Goal: Use online tool/utility: Utilize a website feature to perform a specific function

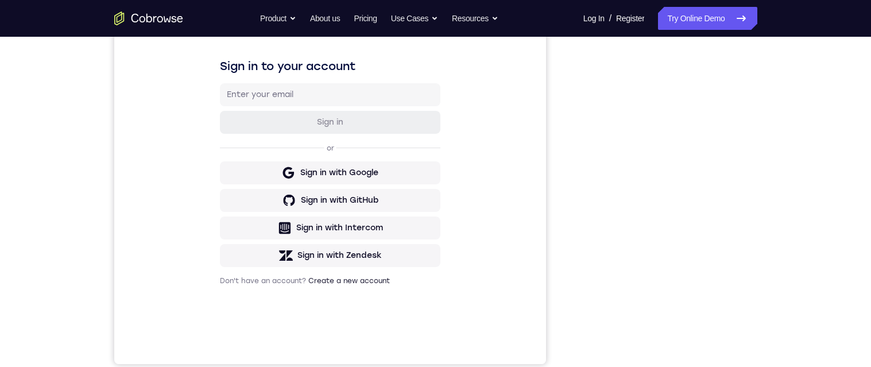
scroll to position [176, 0]
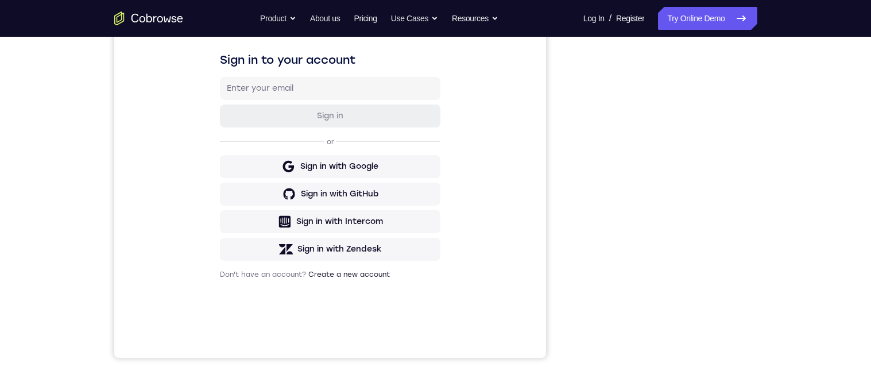
click at [862, 142] on div "Your Support Agent Your Customer Web iOS Android Next Steps We’d be happy to gi…" at bounding box center [435, 239] width 871 height 757
click at [846, 158] on div "Your Support Agent Your Customer Web iOS Android Next Steps We’d be happy to gi…" at bounding box center [435, 239] width 871 height 757
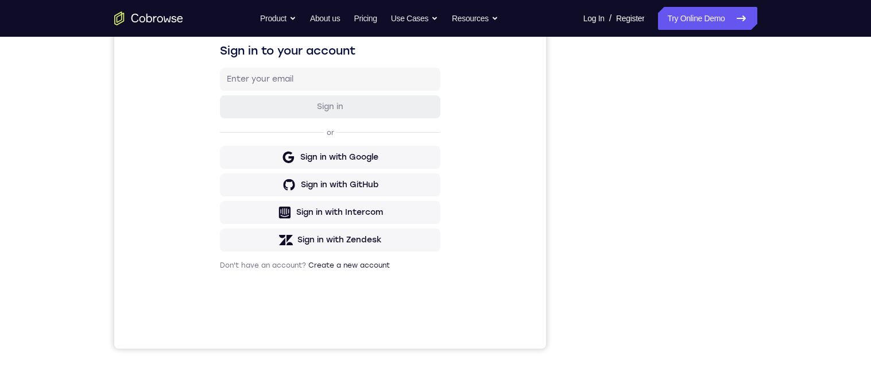
scroll to position [202, 0]
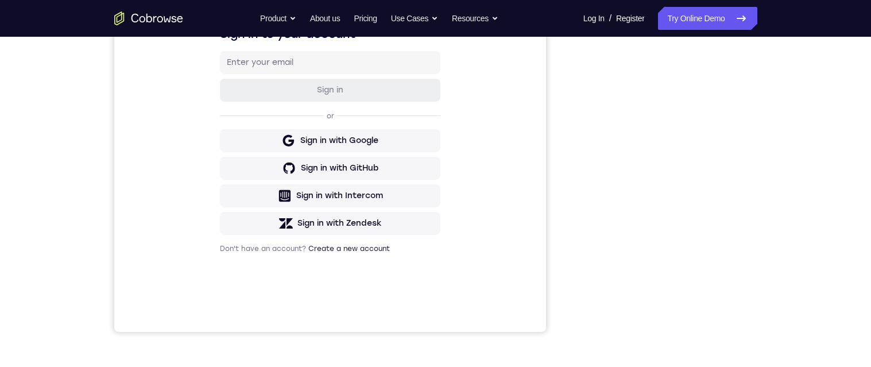
click at [217, 269] on div "Sign in to your account Sign in or Sign in with Google Sign in with GitHub Sign…" at bounding box center [330, 139] width 432 height 385
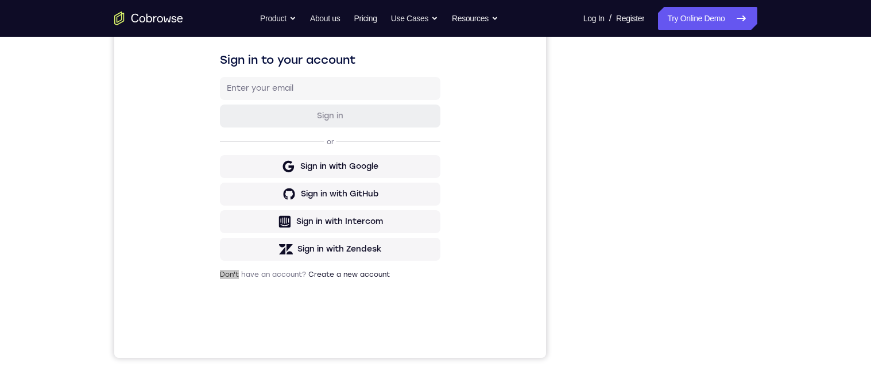
scroll to position [176, 0]
click at [840, 76] on div "Your Support Agent Your Customer Web iOS Android Next Steps We’d be happy to gi…" at bounding box center [435, 239] width 871 height 757
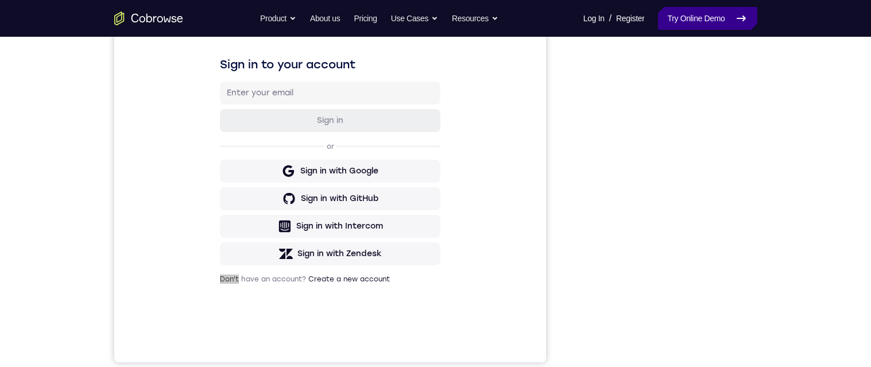
click at [720, 15] on link "Try Online Demo" at bounding box center [707, 18] width 99 height 23
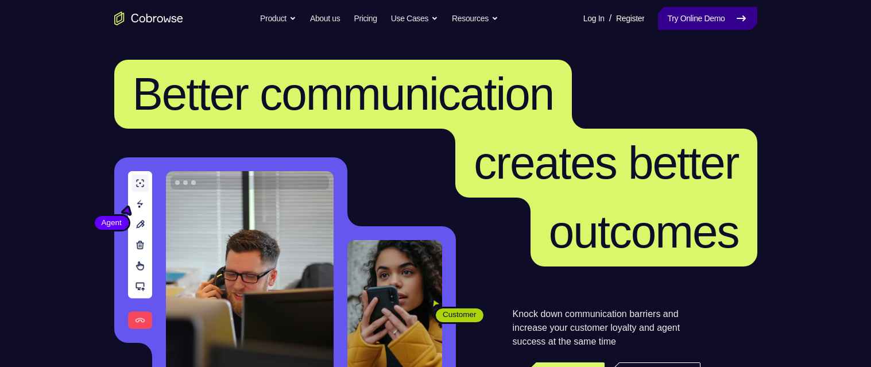
click at [690, 18] on link "Try Online Demo" at bounding box center [707, 18] width 99 height 23
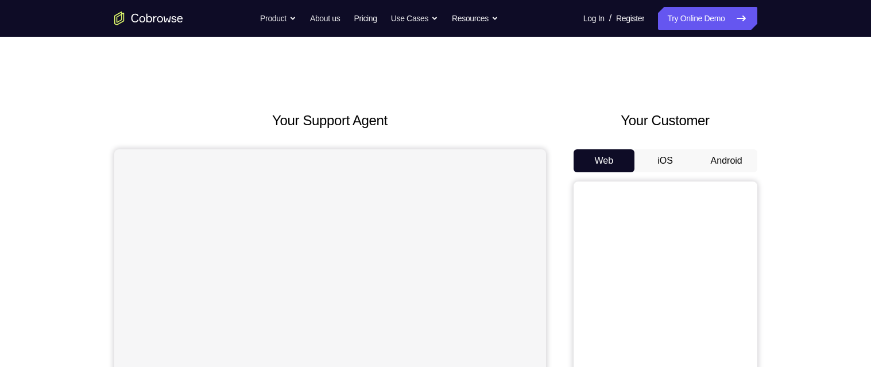
click at [732, 149] on button "Android" at bounding box center [726, 160] width 61 height 23
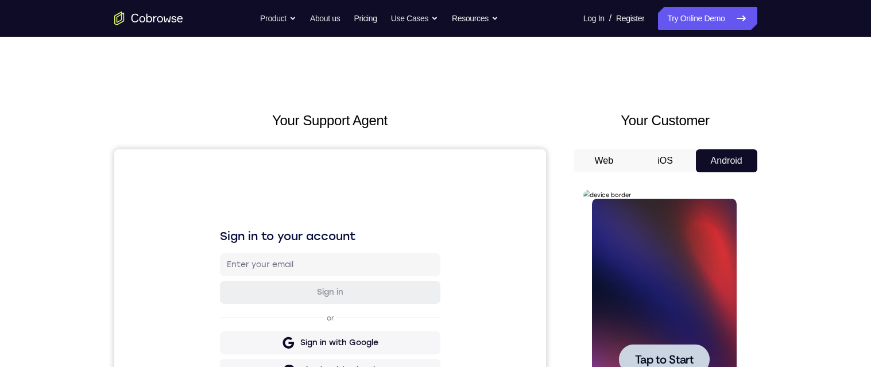
scroll to position [135, 0]
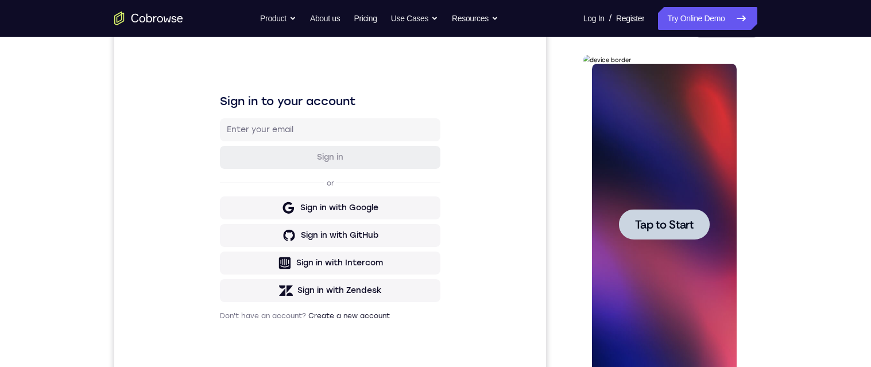
click at [718, 165] on div at bounding box center [664, 224] width 145 height 321
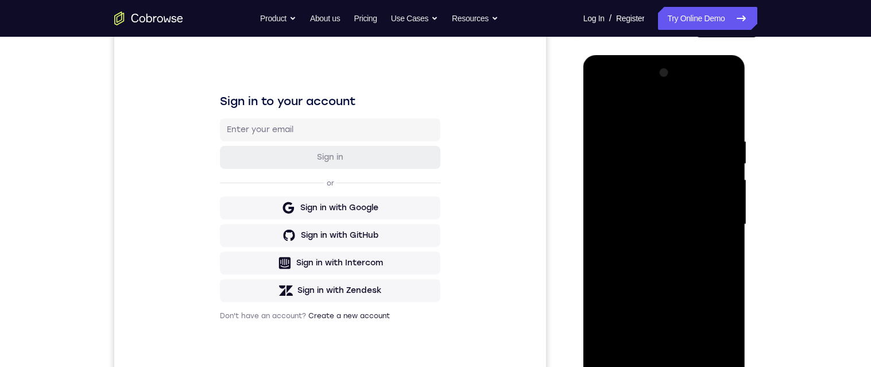
scroll to position [212, 0]
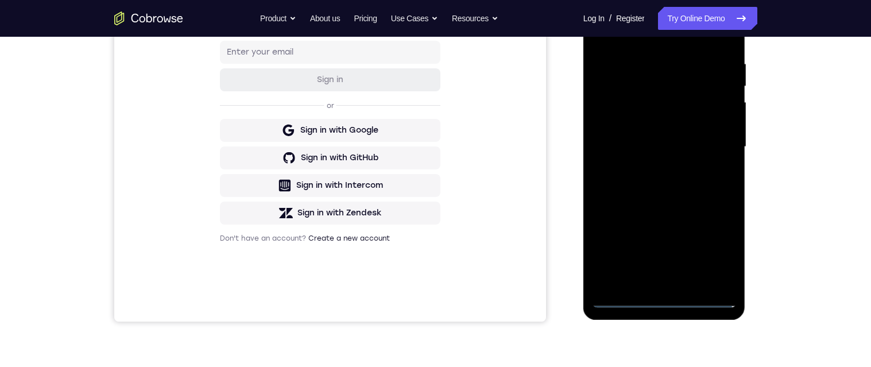
click at [664, 300] on div at bounding box center [664, 146] width 145 height 321
click at [716, 249] on div at bounding box center [664, 146] width 145 height 321
click at [696, 41] on div at bounding box center [664, 146] width 145 height 321
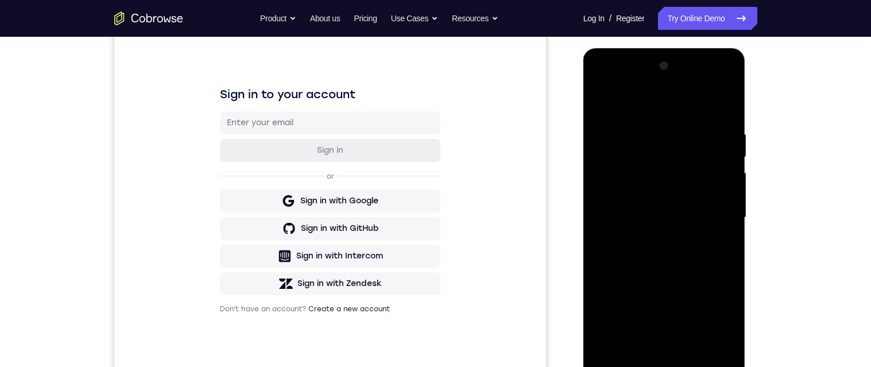
click at [685, 108] on div at bounding box center [664, 217] width 145 height 321
click at [709, 217] on div at bounding box center [664, 217] width 145 height 321
click at [646, 351] on div at bounding box center [664, 217] width 145 height 321
click at [715, 205] on div at bounding box center [664, 217] width 145 height 321
click at [695, 193] on div at bounding box center [664, 217] width 145 height 321
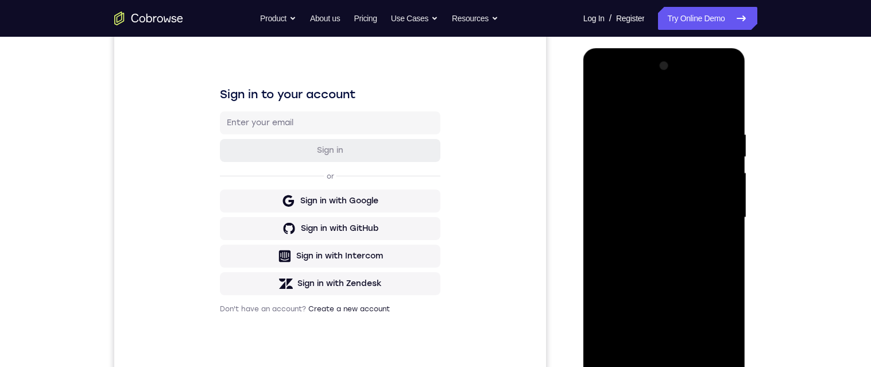
click at [670, 215] on div at bounding box center [664, 217] width 145 height 321
click at [673, 253] on div at bounding box center [664, 217] width 145 height 321
click at [678, 261] on div at bounding box center [664, 217] width 145 height 321
click at [647, 125] on div at bounding box center [664, 217] width 145 height 321
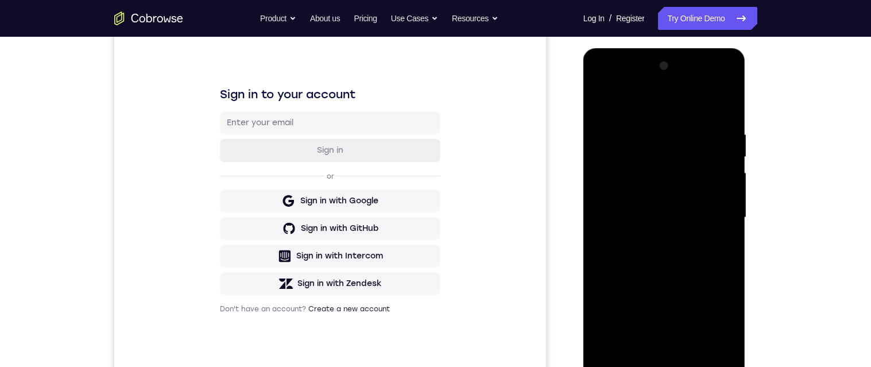
click at [726, 185] on div at bounding box center [664, 217] width 145 height 321
click at [722, 107] on div at bounding box center [664, 217] width 145 height 321
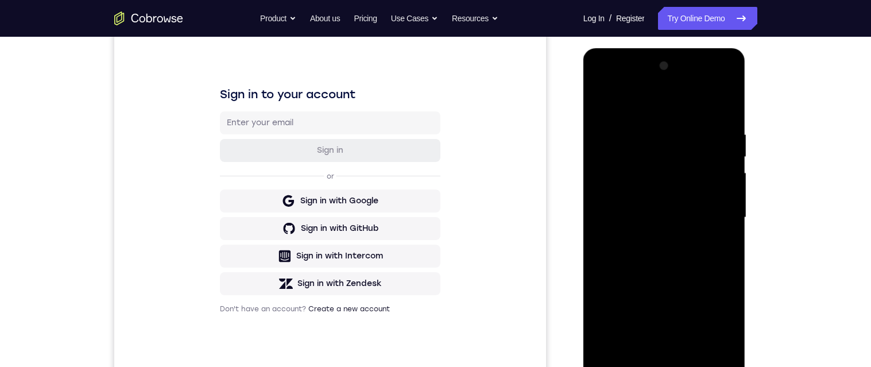
click at [722, 107] on div at bounding box center [664, 217] width 145 height 321
click at [691, 353] on div at bounding box center [664, 217] width 145 height 321
click at [692, 350] on div at bounding box center [664, 217] width 145 height 321
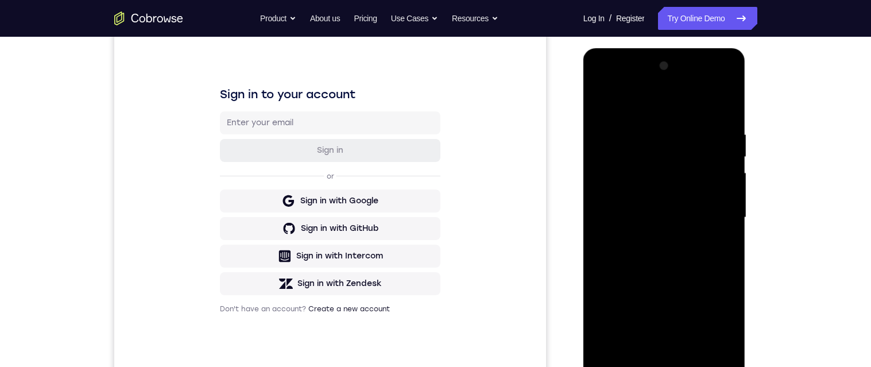
click at [692, 256] on div at bounding box center [664, 217] width 145 height 321
click at [710, 238] on div at bounding box center [664, 217] width 145 height 321
click at [689, 187] on div at bounding box center [664, 217] width 145 height 321
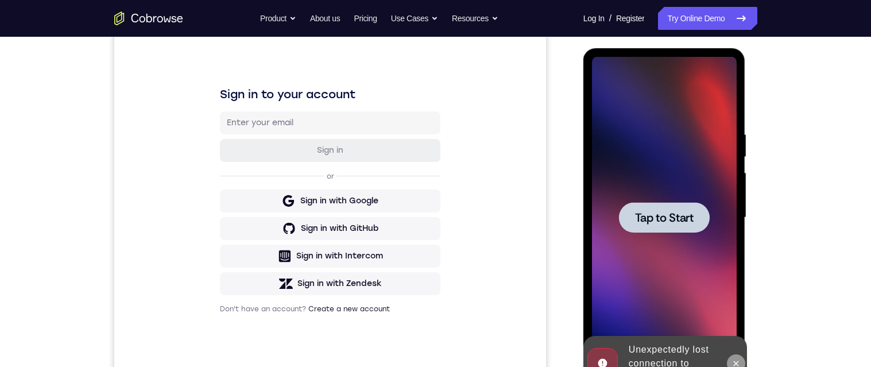
click at [735, 364] on icon at bounding box center [736, 362] width 5 height 5
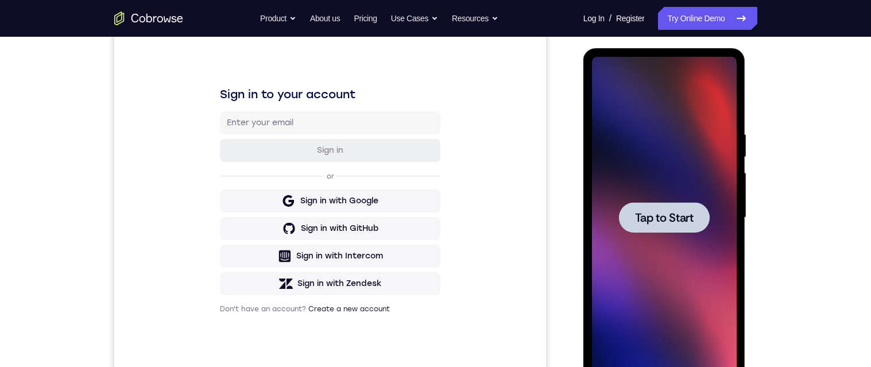
click at [682, 228] on div at bounding box center [664, 217] width 91 height 30
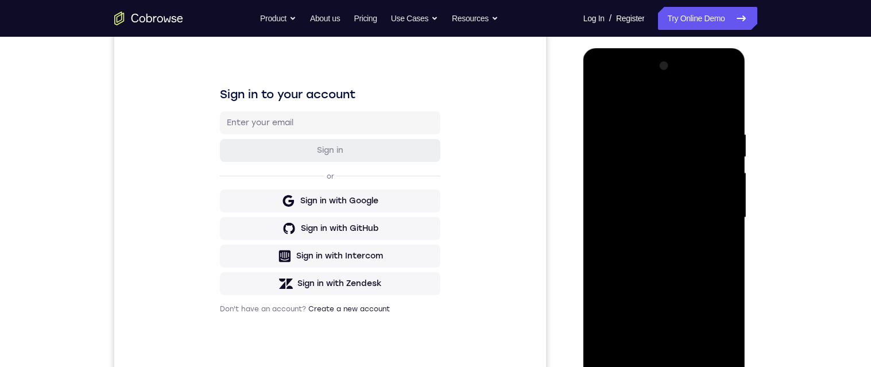
click at [666, 366] on div at bounding box center [664, 217] width 145 height 321
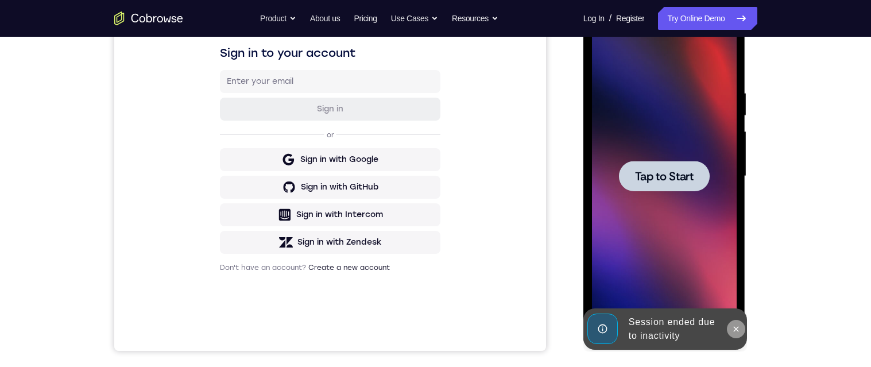
click at [743, 329] on button at bounding box center [736, 329] width 18 height 18
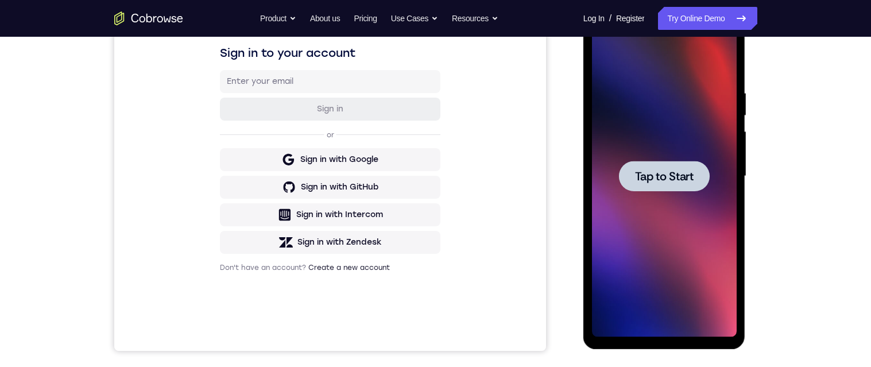
click at [650, 188] on div at bounding box center [664, 176] width 91 height 30
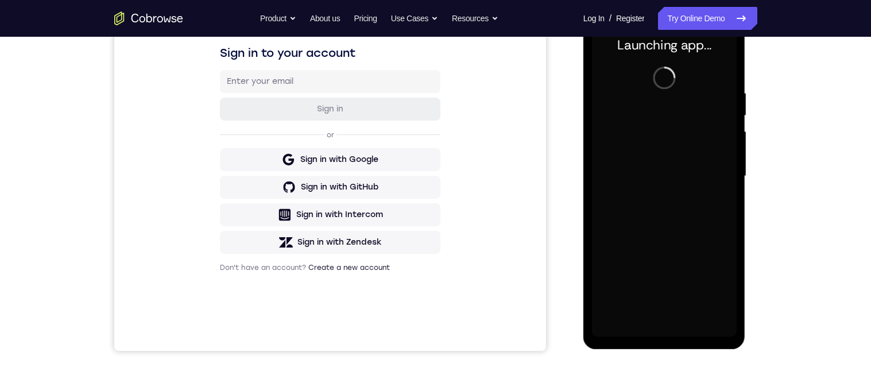
scroll to position [230, 0]
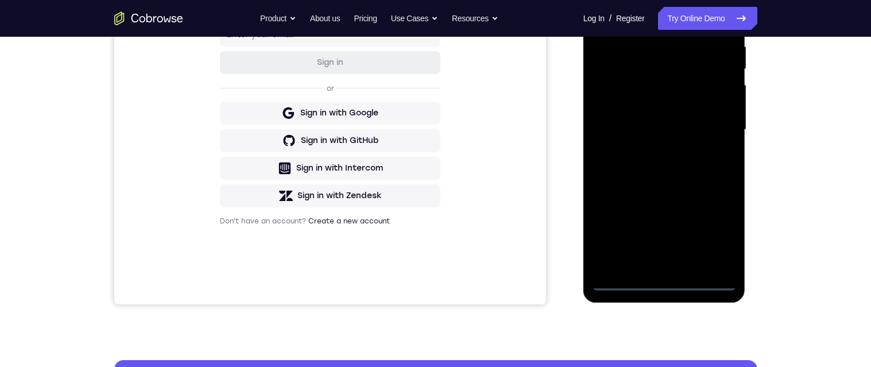
click at [664, 281] on div at bounding box center [664, 129] width 145 height 321
click at [720, 231] on div at bounding box center [664, 129] width 145 height 321
click at [667, 12] on div at bounding box center [664, 129] width 145 height 321
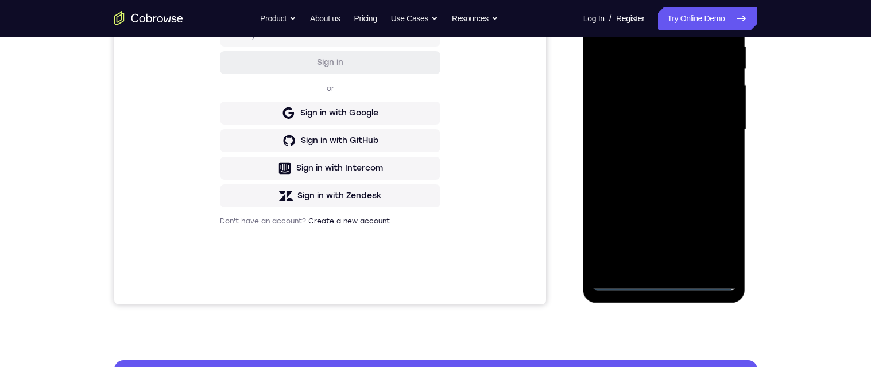
click at [642, 18] on div at bounding box center [664, 129] width 145 height 321
click at [640, 14] on div at bounding box center [664, 129] width 145 height 321
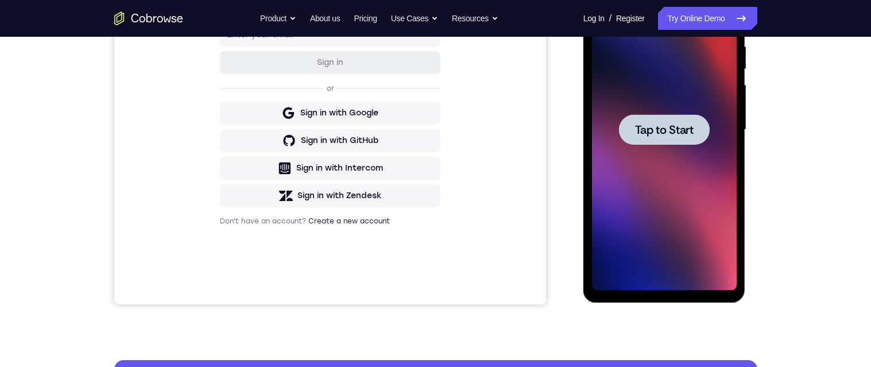
scroll to position [156, 0]
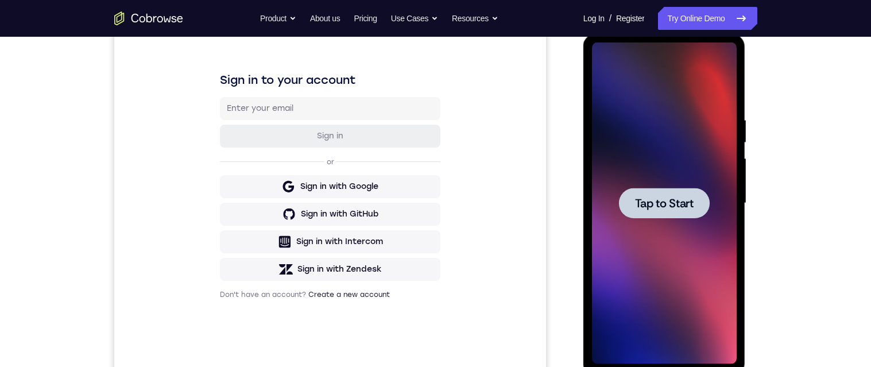
click at [659, 207] on span "Tap to Start" at bounding box center [664, 202] width 59 height 11
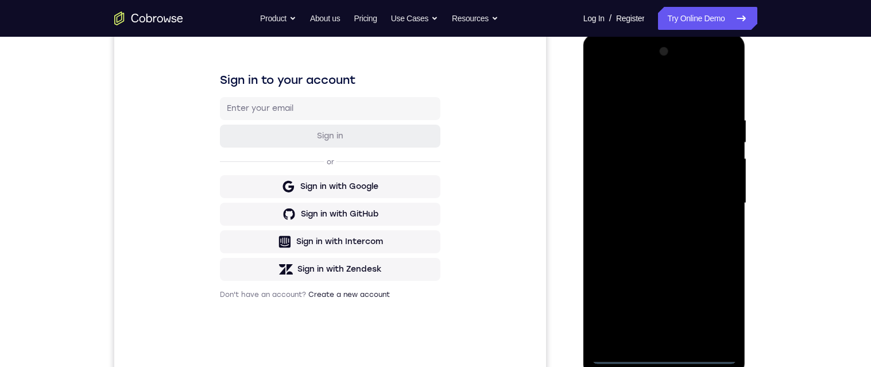
scroll to position [212, 0]
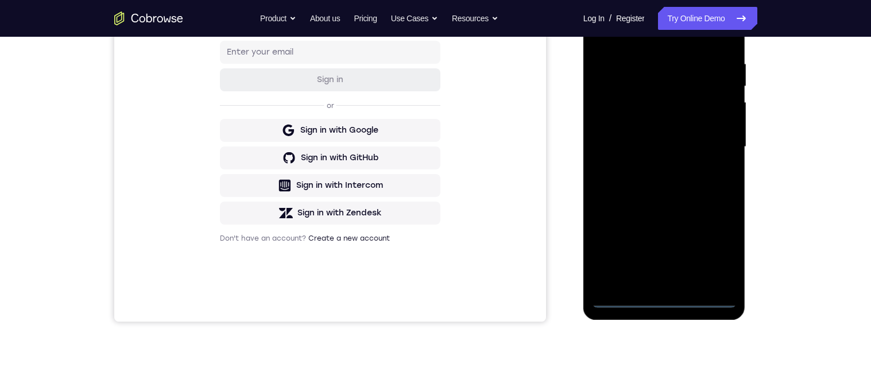
click at [662, 295] on div at bounding box center [664, 146] width 145 height 321
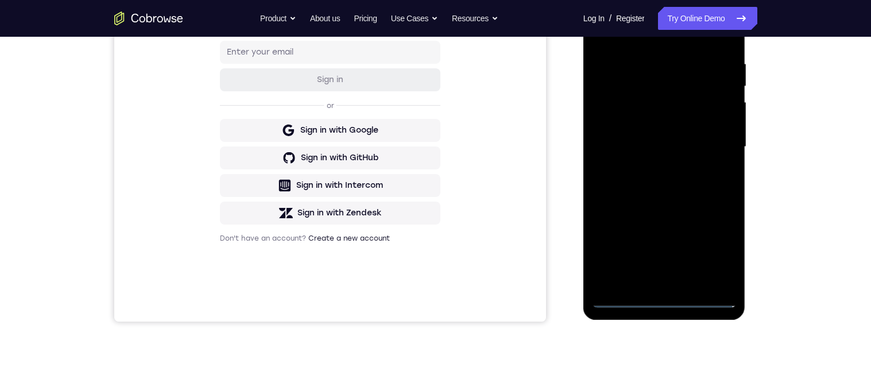
click at [662, 295] on div at bounding box center [664, 146] width 145 height 321
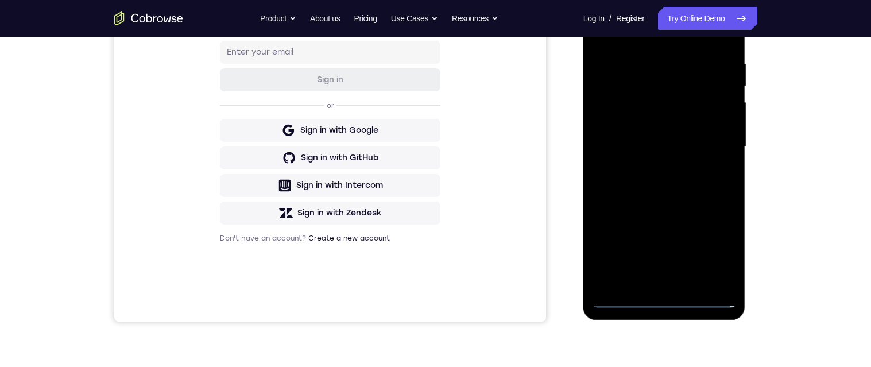
click at [662, 295] on div at bounding box center [664, 146] width 145 height 321
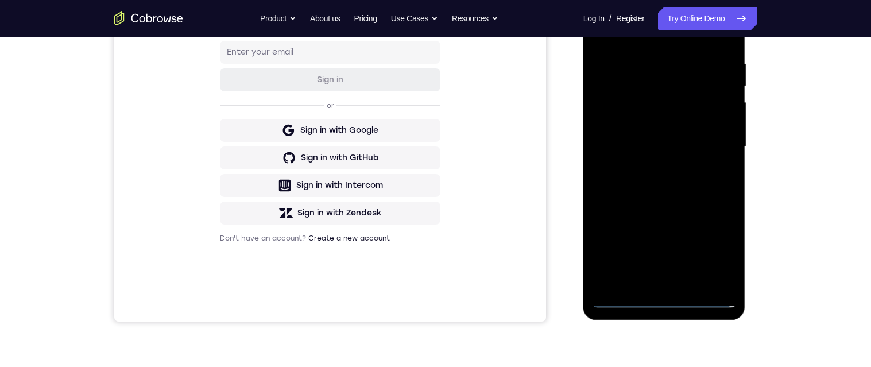
click at [662, 295] on div at bounding box center [664, 146] width 145 height 321
click at [663, 299] on div at bounding box center [664, 146] width 145 height 321
click at [713, 252] on div at bounding box center [664, 146] width 145 height 321
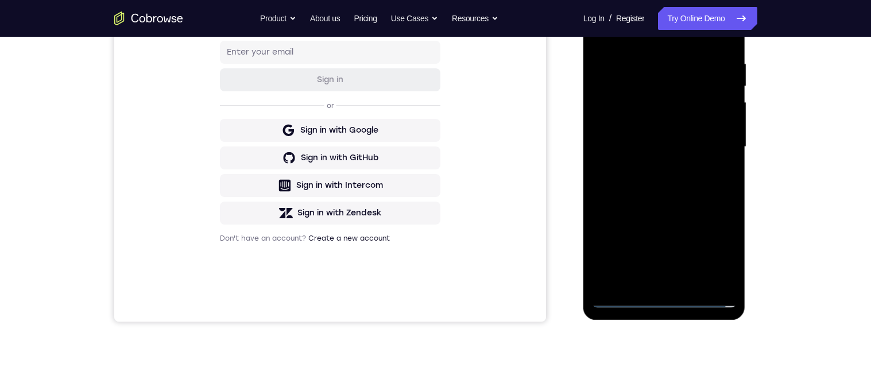
click at [673, 36] on div at bounding box center [664, 146] width 145 height 321
click at [712, 139] on div at bounding box center [664, 146] width 145 height 321
click at [650, 169] on div at bounding box center [664, 146] width 145 height 321
click at [680, 132] on div at bounding box center [664, 146] width 145 height 321
click at [658, 121] on div at bounding box center [664, 146] width 145 height 321
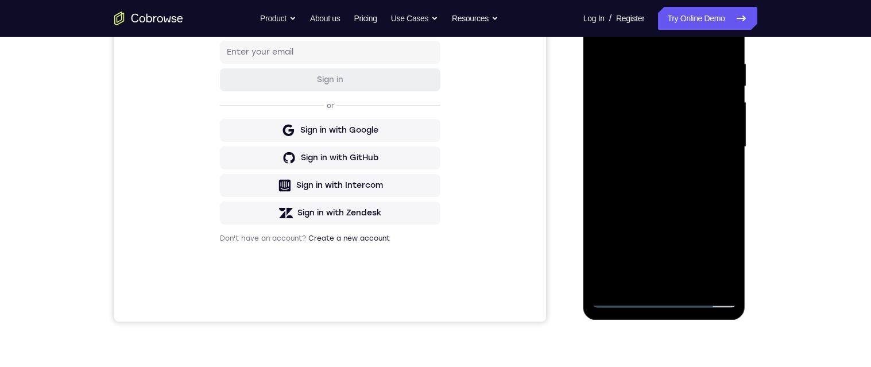
click at [680, 144] on div at bounding box center [664, 146] width 145 height 321
click at [670, 183] on div at bounding box center [664, 146] width 145 height 321
click at [681, 179] on div at bounding box center [664, 146] width 145 height 321
click at [685, 181] on div at bounding box center [664, 146] width 145 height 321
click at [689, 194] on div at bounding box center [664, 146] width 145 height 321
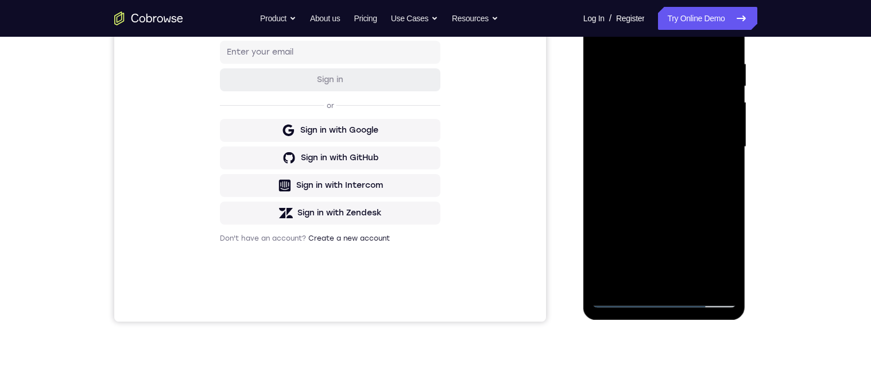
click at [693, 277] on div at bounding box center [664, 146] width 145 height 321
click at [674, 189] on div at bounding box center [664, 146] width 145 height 321
click at [710, 168] on div at bounding box center [664, 146] width 145 height 321
click at [665, 107] on div at bounding box center [664, 146] width 145 height 321
click at [601, 31] on div at bounding box center [664, 146] width 145 height 321
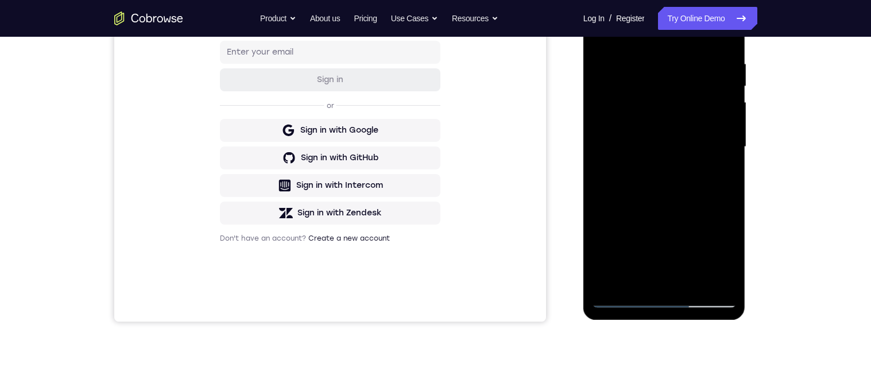
drag, startPoint x: 656, startPoint y: 190, endPoint x: 653, endPoint y: 157, distance: 33.4
click at [653, 157] on div at bounding box center [664, 146] width 145 height 321
drag, startPoint x: 653, startPoint y: 157, endPoint x: 649, endPoint y: 204, distance: 47.3
click at [650, 210] on div at bounding box center [664, 146] width 145 height 321
click at [646, 138] on div at bounding box center [664, 146] width 145 height 321
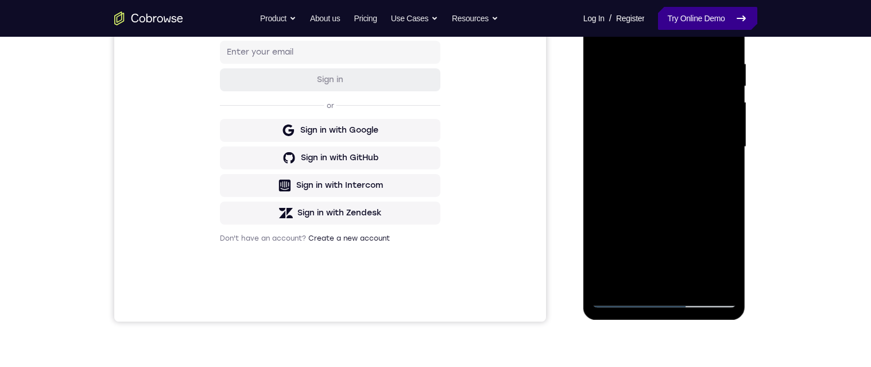
scroll to position [169, 0]
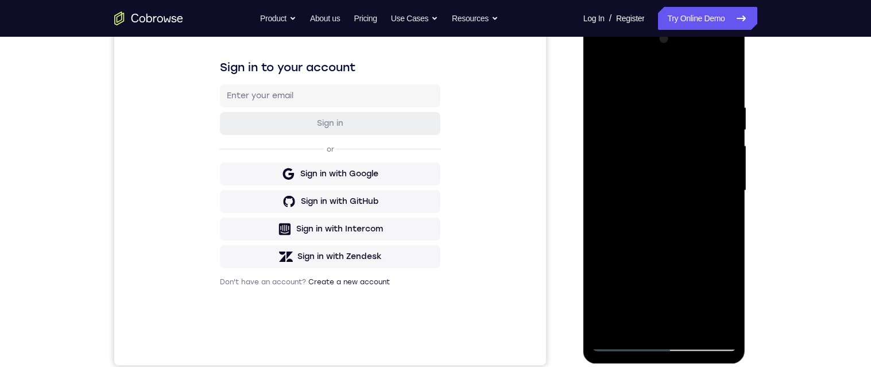
click at [721, 220] on div at bounding box center [664, 190] width 145 height 321
click at [600, 76] on div at bounding box center [664, 190] width 145 height 321
click at [647, 99] on div at bounding box center [664, 190] width 145 height 321
click at [721, 323] on div at bounding box center [664, 190] width 145 height 321
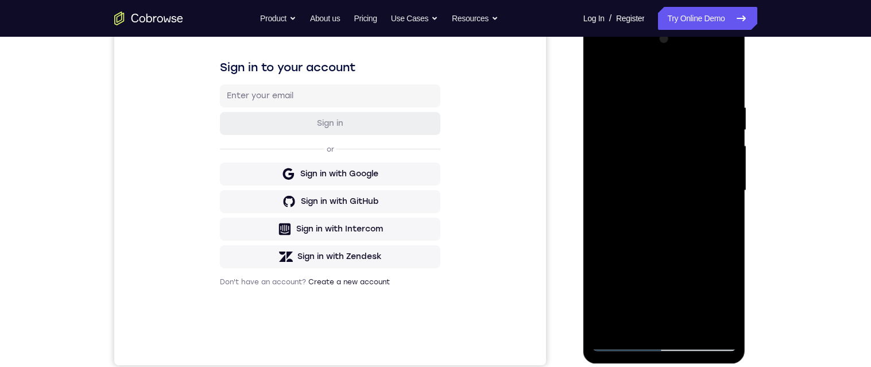
click at [711, 224] on div at bounding box center [664, 190] width 145 height 321
click at [709, 320] on div at bounding box center [664, 190] width 145 height 321
click at [719, 244] on div at bounding box center [664, 190] width 145 height 321
click at [723, 197] on div at bounding box center [664, 190] width 145 height 321
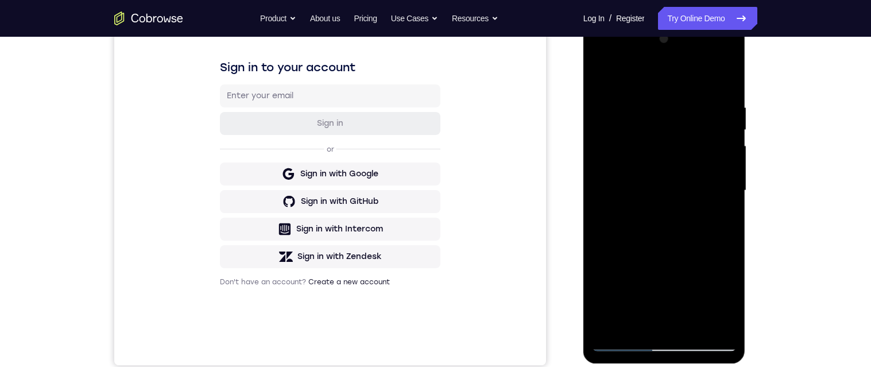
click at [719, 208] on div at bounding box center [664, 190] width 145 height 321
click at [731, 167] on div at bounding box center [664, 190] width 145 height 321
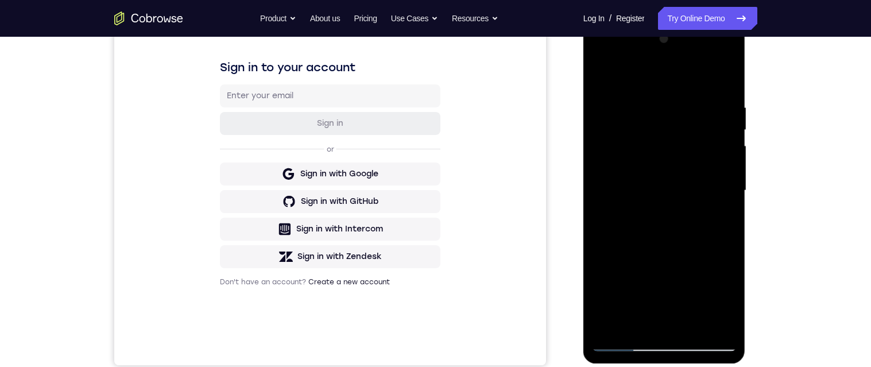
click at [724, 79] on div at bounding box center [664, 190] width 145 height 321
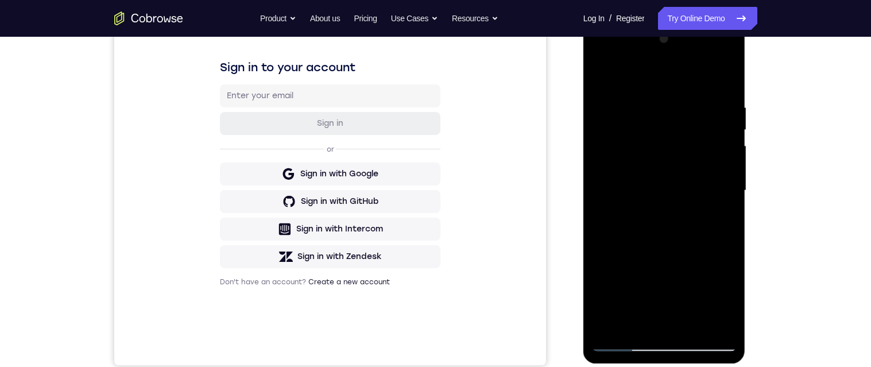
click at [724, 79] on div at bounding box center [664, 190] width 145 height 321
click at [693, 323] on div at bounding box center [664, 190] width 145 height 321
click at [689, 157] on div at bounding box center [664, 190] width 145 height 321
click at [716, 215] on div at bounding box center [664, 190] width 145 height 321
click at [599, 75] on div at bounding box center [664, 190] width 145 height 321
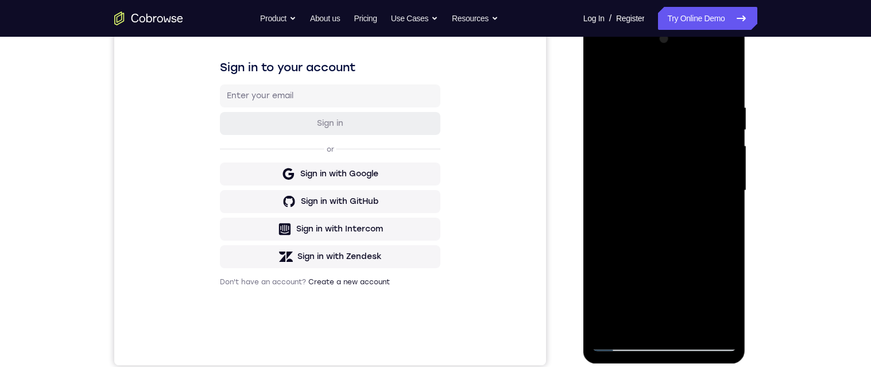
click at [599, 75] on div at bounding box center [664, 190] width 145 height 321
click at [698, 321] on div at bounding box center [664, 190] width 145 height 321
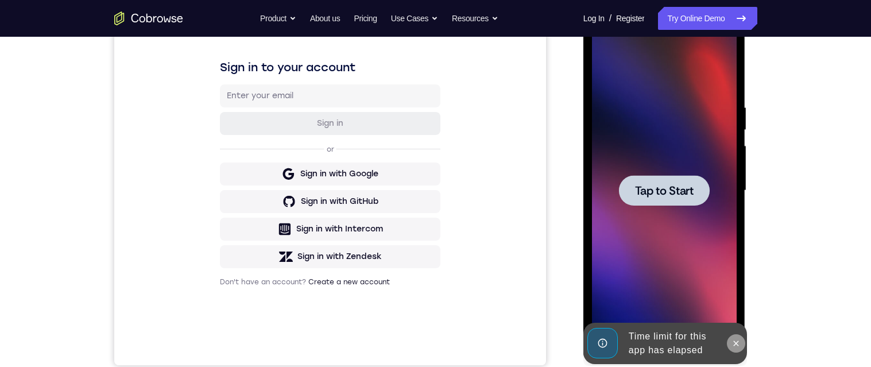
click at [734, 344] on icon at bounding box center [735, 343] width 9 height 9
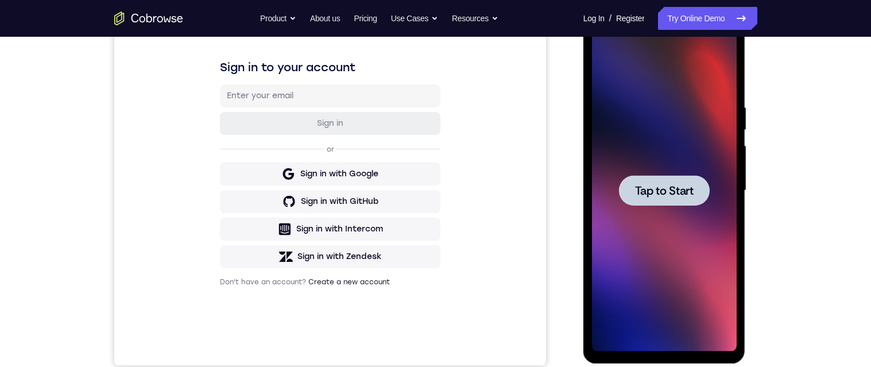
click at [682, 189] on span "Tap to Start" at bounding box center [664, 190] width 59 height 11
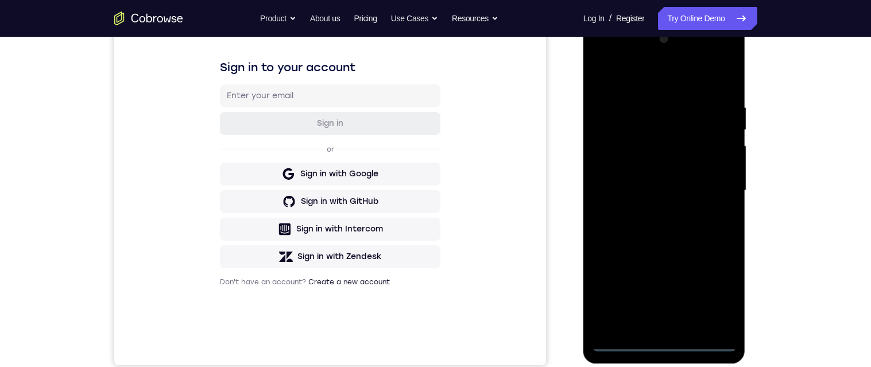
click at [664, 343] on div at bounding box center [664, 190] width 145 height 321
click at [716, 292] on div at bounding box center [664, 190] width 145 height 321
click at [650, 76] on div at bounding box center [664, 190] width 145 height 321
click at [713, 191] on div at bounding box center [664, 190] width 145 height 321
click at [651, 212] on div at bounding box center [664, 190] width 145 height 321
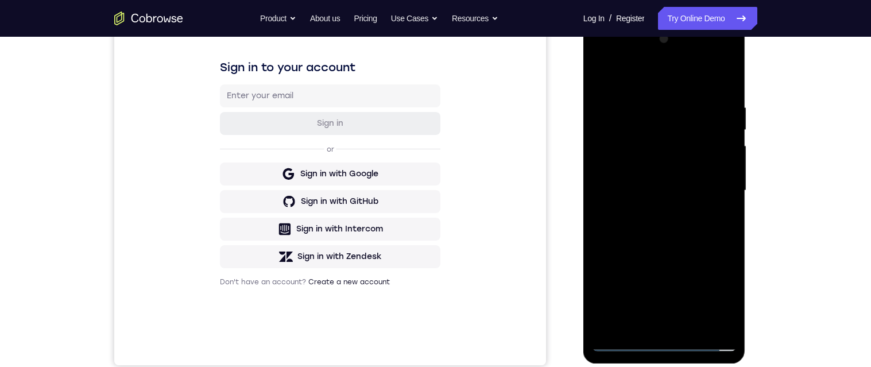
click at [654, 175] on div at bounding box center [664, 190] width 145 height 321
click at [651, 174] on div at bounding box center [664, 190] width 145 height 321
click at [681, 188] on div at bounding box center [664, 190] width 145 height 321
click at [669, 227] on div at bounding box center [664, 190] width 145 height 321
click at [685, 224] on div at bounding box center [664, 190] width 145 height 321
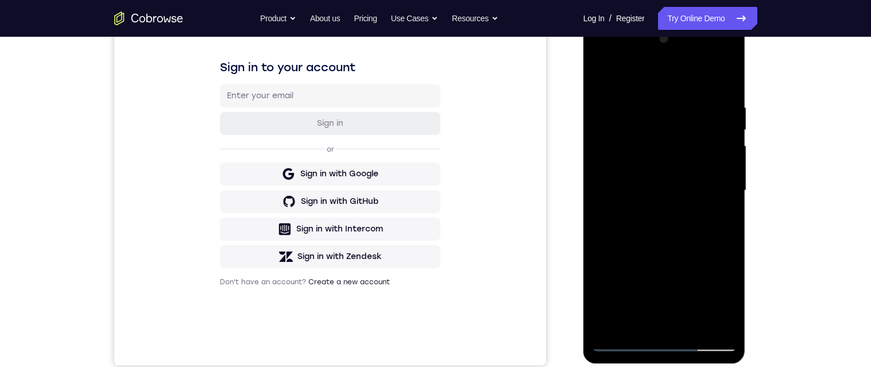
click at [684, 234] on div at bounding box center [664, 190] width 145 height 321
click at [692, 323] on div at bounding box center [664, 190] width 145 height 321
click at [692, 231] on div at bounding box center [664, 190] width 145 height 321
click at [719, 210] on div at bounding box center [664, 190] width 145 height 321
click at [687, 152] on div at bounding box center [664, 190] width 145 height 321
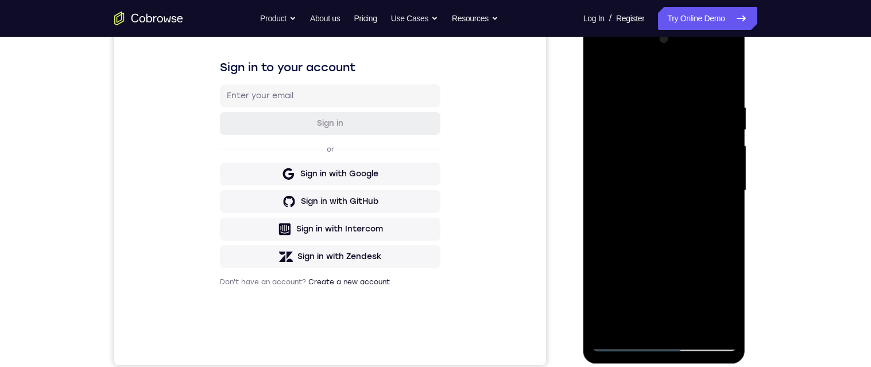
click at [716, 217] on div at bounding box center [664, 190] width 145 height 321
click at [723, 219] on div at bounding box center [664, 190] width 145 height 321
click at [719, 216] on div at bounding box center [664, 190] width 145 height 321
click at [599, 77] on div at bounding box center [664, 190] width 145 height 321
click at [634, 206] on div at bounding box center [664, 190] width 145 height 321
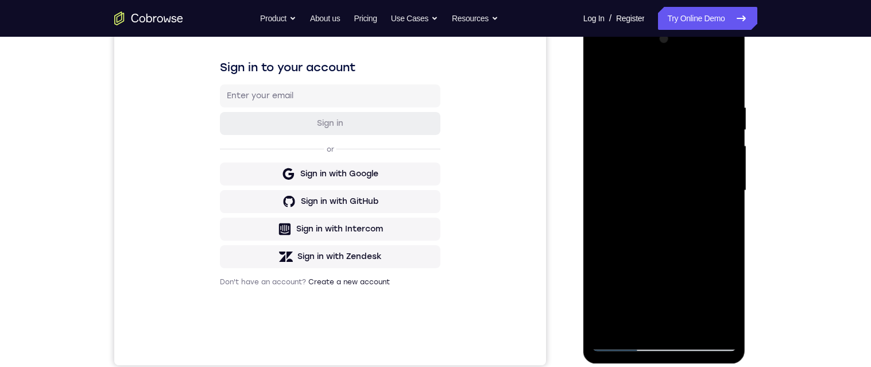
click at [719, 219] on div at bounding box center [664, 190] width 145 height 321
click at [597, 75] on div at bounding box center [664, 190] width 145 height 321
click at [603, 73] on div at bounding box center [664, 190] width 145 height 321
click at [681, 106] on div at bounding box center [664, 190] width 145 height 321
click at [721, 78] on div at bounding box center [664, 190] width 145 height 321
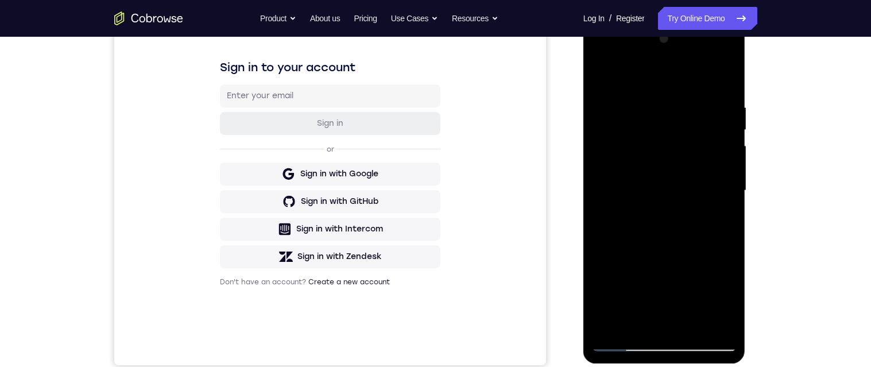
click at [721, 78] on div at bounding box center [664, 190] width 145 height 321
click at [720, 106] on div at bounding box center [664, 190] width 145 height 321
click at [607, 186] on div at bounding box center [664, 190] width 145 height 321
click at [718, 160] on div at bounding box center [664, 190] width 145 height 321
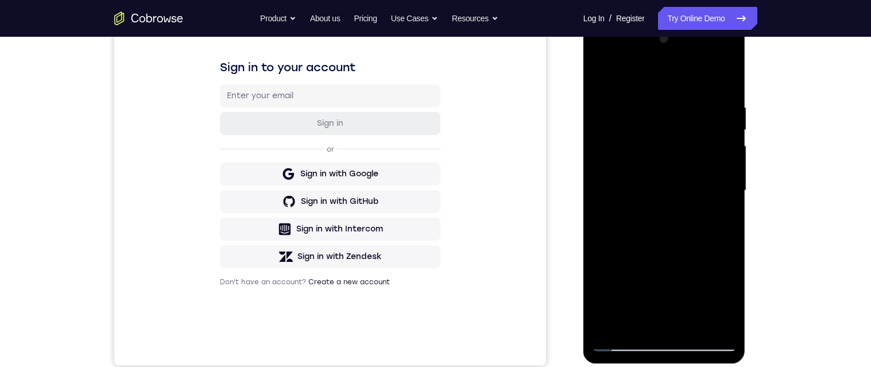
click at [718, 160] on div at bounding box center [664, 190] width 145 height 321
click at [711, 318] on div at bounding box center [664, 190] width 145 height 321
click at [723, 80] on div at bounding box center [664, 190] width 145 height 321
click at [694, 324] on div at bounding box center [664, 190] width 145 height 321
click at [603, 69] on div at bounding box center [664, 190] width 145 height 321
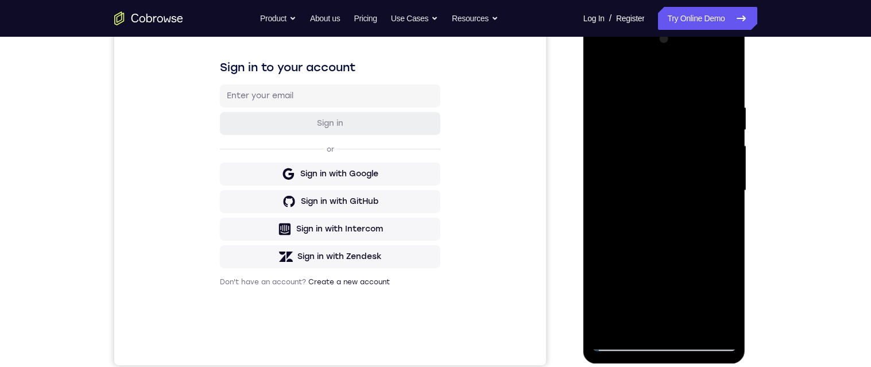
click at [647, 103] on div at bounding box center [664, 190] width 145 height 321
click at [711, 320] on div at bounding box center [664, 190] width 145 height 321
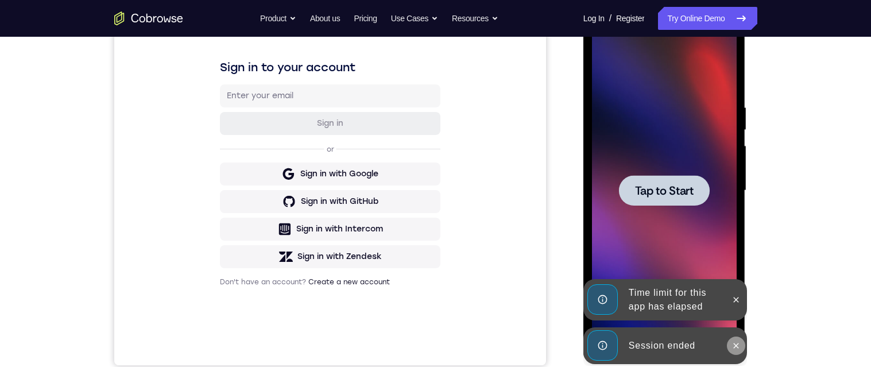
click at [733, 338] on button at bounding box center [736, 345] width 18 height 18
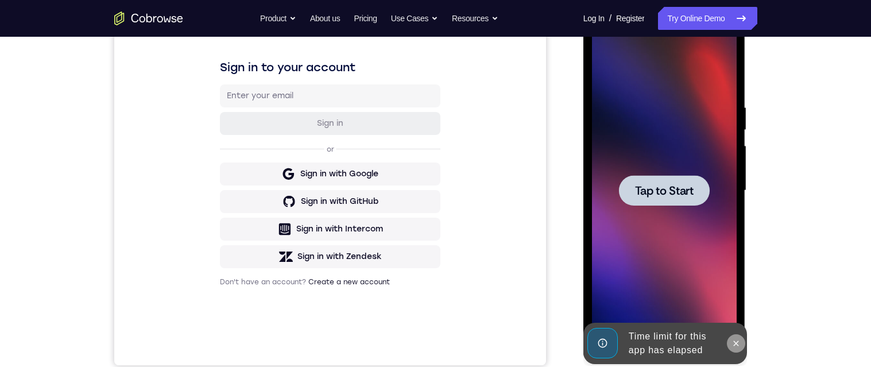
click at [732, 347] on icon at bounding box center [735, 343] width 9 height 9
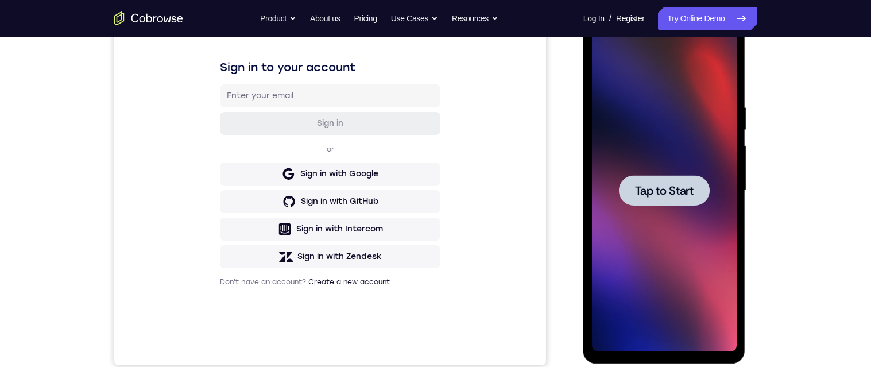
click at [685, 189] on span "Tap to Start" at bounding box center [664, 190] width 59 height 11
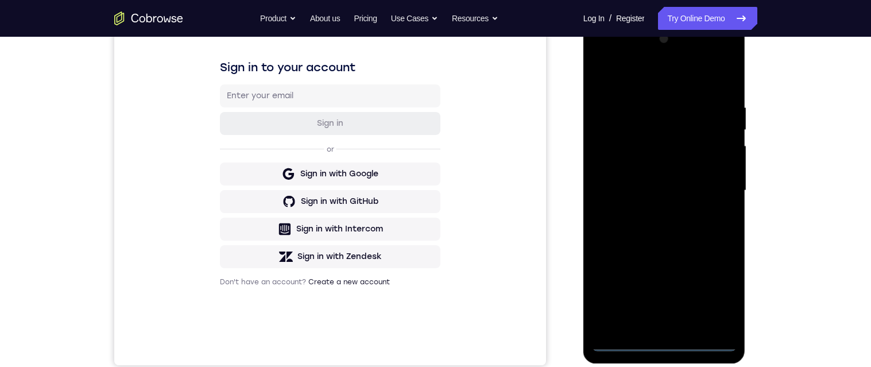
click at [665, 343] on div at bounding box center [664, 190] width 145 height 321
click at [715, 287] on div at bounding box center [664, 190] width 145 height 321
click at [660, 79] on div at bounding box center [664, 190] width 145 height 321
click at [716, 197] on div at bounding box center [664, 190] width 145 height 321
click at [652, 212] on div at bounding box center [664, 190] width 145 height 321
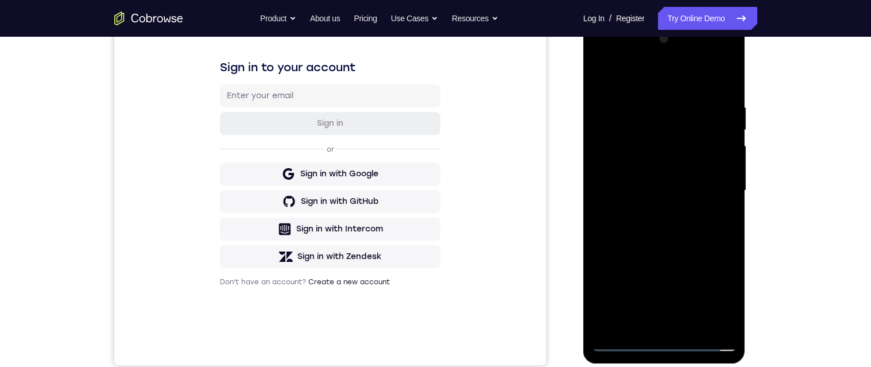
click at [665, 179] on div at bounding box center [664, 190] width 145 height 321
click at [657, 167] on div at bounding box center [664, 190] width 145 height 321
click at [671, 189] on div at bounding box center [664, 190] width 145 height 321
click at [678, 229] on div at bounding box center [664, 190] width 145 height 321
click at [699, 234] on div at bounding box center [664, 190] width 145 height 321
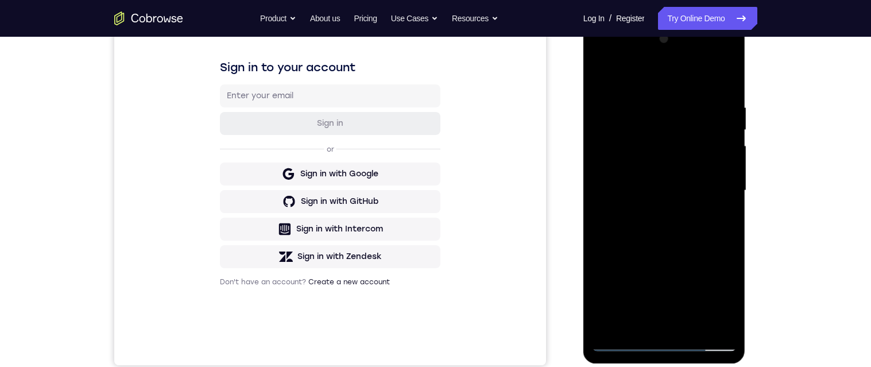
click at [715, 322] on div at bounding box center [664, 190] width 145 height 321
click at [693, 323] on div at bounding box center [664, 190] width 145 height 321
click at [678, 227] on div at bounding box center [664, 190] width 145 height 321
click at [716, 208] on div at bounding box center [664, 190] width 145 height 321
click at [677, 185] on div at bounding box center [664, 190] width 145 height 321
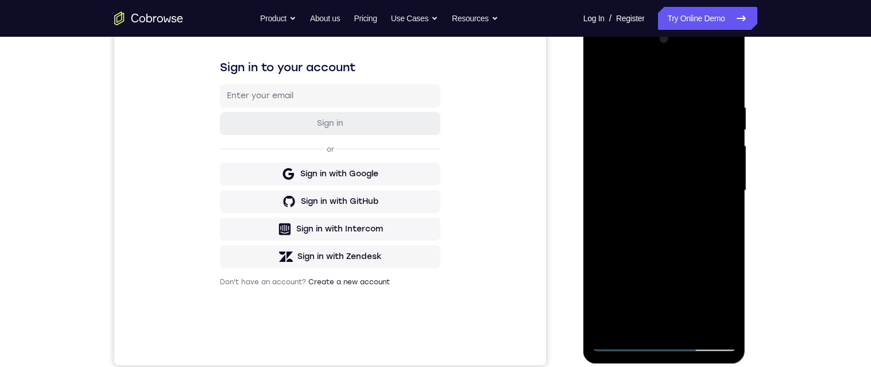
click at [600, 75] on div at bounding box center [664, 190] width 145 height 321
click at [647, 100] on div at bounding box center [664, 190] width 145 height 321
click at [724, 152] on div at bounding box center [664, 190] width 145 height 321
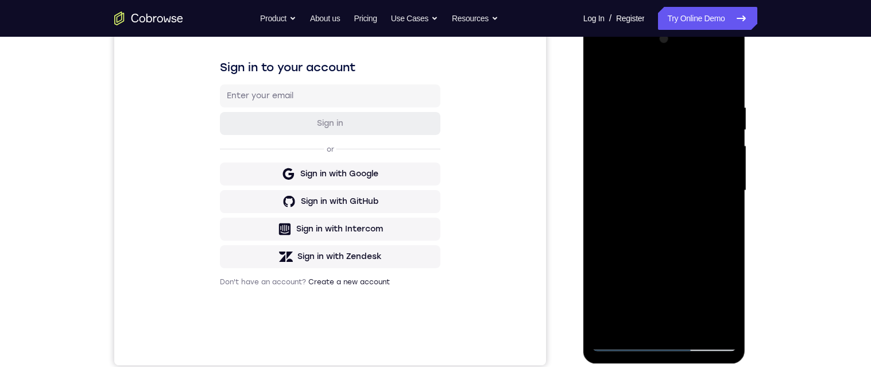
click at [724, 152] on div at bounding box center [664, 190] width 145 height 321
click at [723, 76] on div at bounding box center [664, 190] width 145 height 321
click at [723, 94] on div at bounding box center [664, 190] width 145 height 321
click at [712, 177] on div at bounding box center [664, 190] width 145 height 321
click at [721, 83] on div at bounding box center [664, 190] width 145 height 321
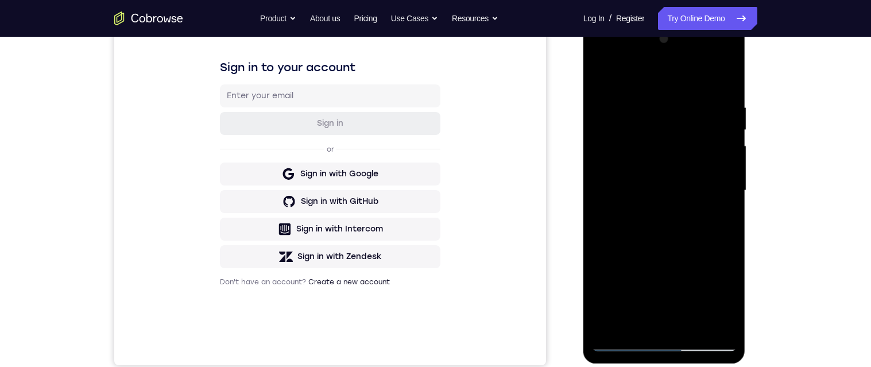
drag, startPoint x: 722, startPoint y: 102, endPoint x: 686, endPoint y: 105, distance: 36.3
click at [686, 105] on div at bounding box center [664, 190] width 145 height 321
drag, startPoint x: 714, startPoint y: 95, endPoint x: 662, endPoint y: 87, distance: 52.3
click at [662, 87] on div at bounding box center [664, 190] width 145 height 321
drag, startPoint x: 724, startPoint y: 104, endPoint x: 714, endPoint y: 116, distance: 15.9
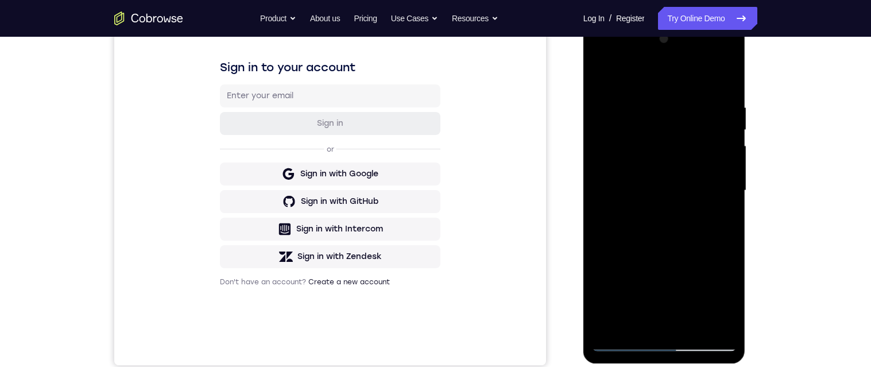
click at [714, 116] on div at bounding box center [664, 190] width 145 height 321
click at [693, 323] on div at bounding box center [664, 190] width 145 height 321
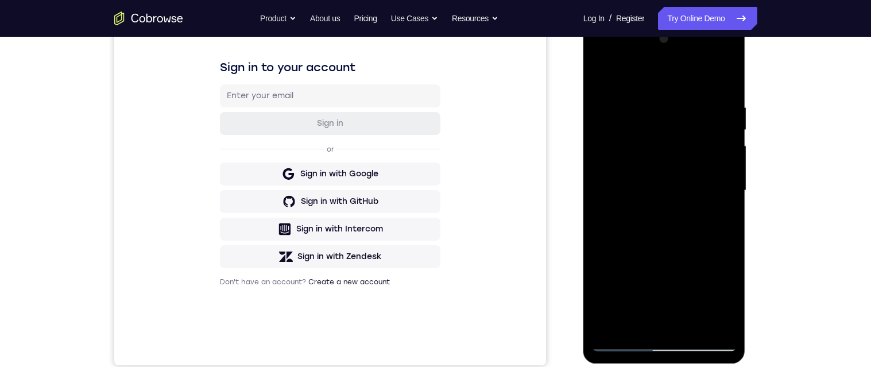
click at [703, 92] on div at bounding box center [664, 190] width 145 height 321
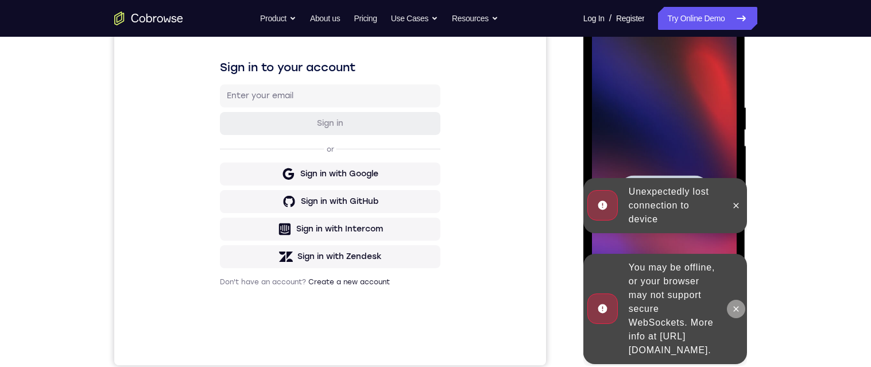
click at [736, 304] on icon at bounding box center [735, 308] width 9 height 9
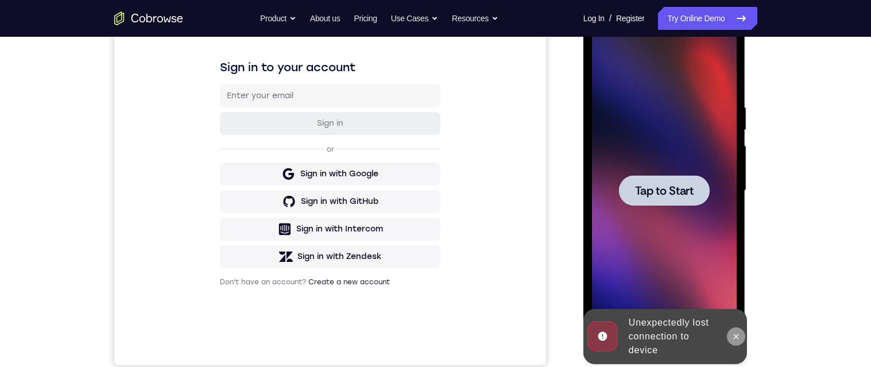
click at [742, 339] on button at bounding box center [736, 336] width 18 height 18
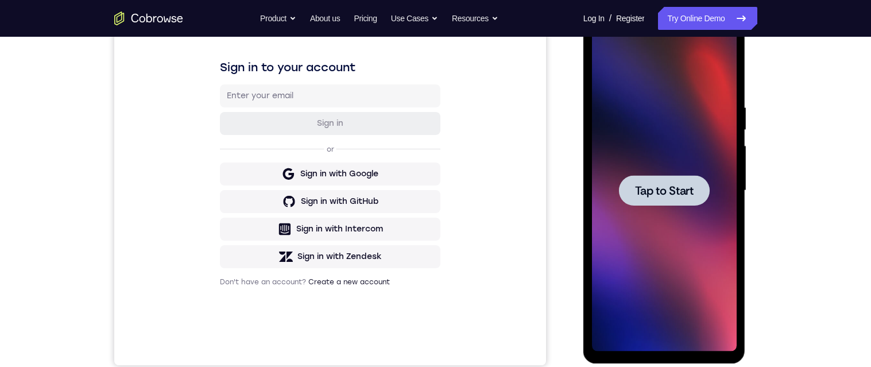
click at [696, 187] on div at bounding box center [664, 190] width 91 height 30
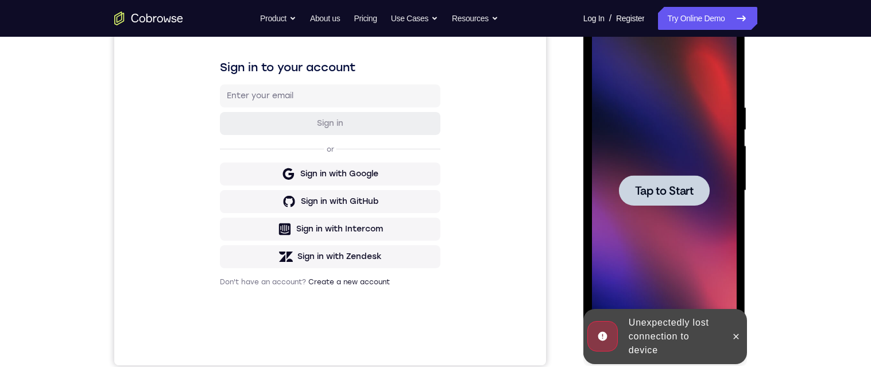
click at [689, 191] on span "Tap to Start" at bounding box center [664, 190] width 59 height 11
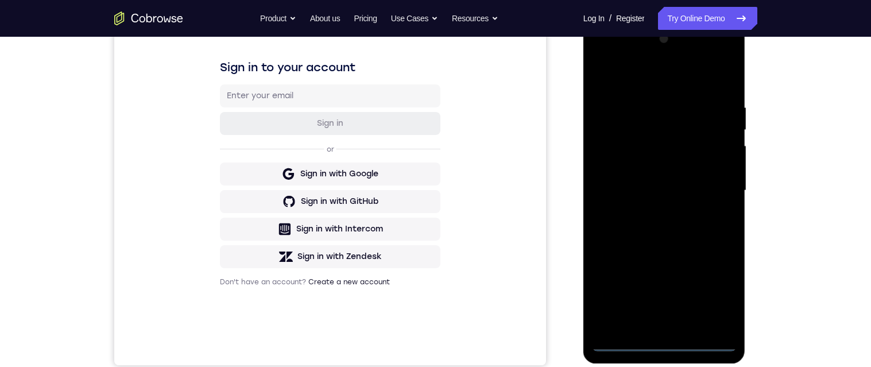
click at [664, 340] on div at bounding box center [664, 190] width 145 height 321
click at [662, 340] on div at bounding box center [664, 190] width 145 height 321
click at [713, 294] on div at bounding box center [664, 190] width 145 height 321
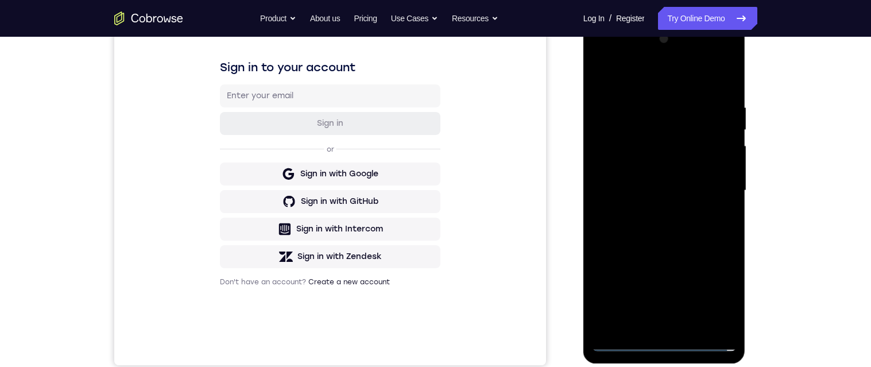
click at [713, 294] on div at bounding box center [664, 190] width 145 height 321
click at [648, 75] on div at bounding box center [664, 190] width 145 height 321
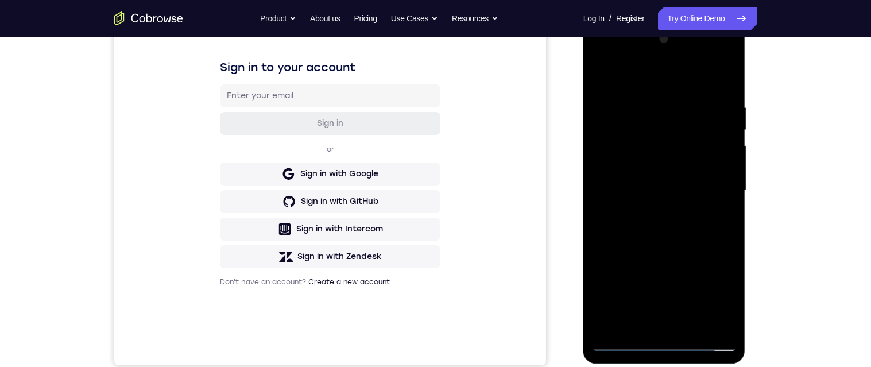
click at [648, 75] on div at bounding box center [664, 190] width 145 height 321
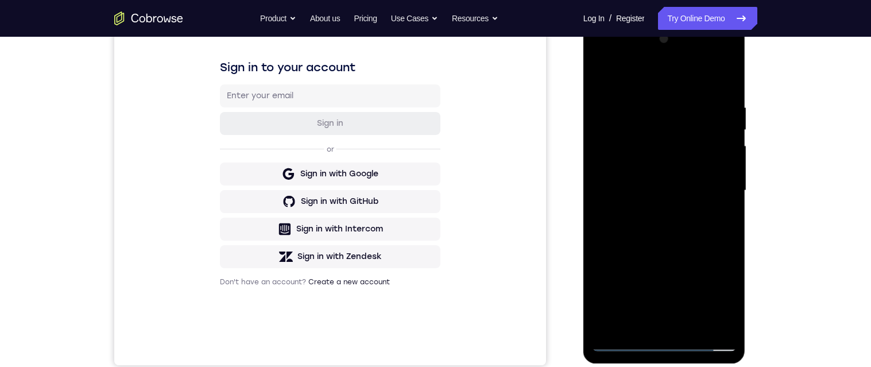
click at [648, 75] on div at bounding box center [664, 190] width 145 height 321
click at [717, 188] on div at bounding box center [664, 190] width 145 height 321
click at [652, 324] on div at bounding box center [664, 190] width 145 height 321
click at [660, 179] on div at bounding box center [664, 190] width 145 height 321
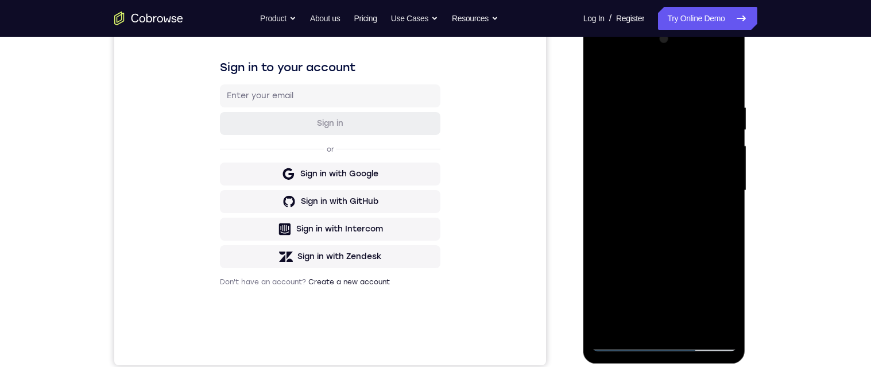
click at [628, 166] on div at bounding box center [664, 190] width 145 height 321
click at [706, 191] on div at bounding box center [664, 190] width 145 height 321
click at [705, 233] on div at bounding box center [664, 190] width 145 height 321
click at [699, 230] on div at bounding box center [664, 190] width 145 height 321
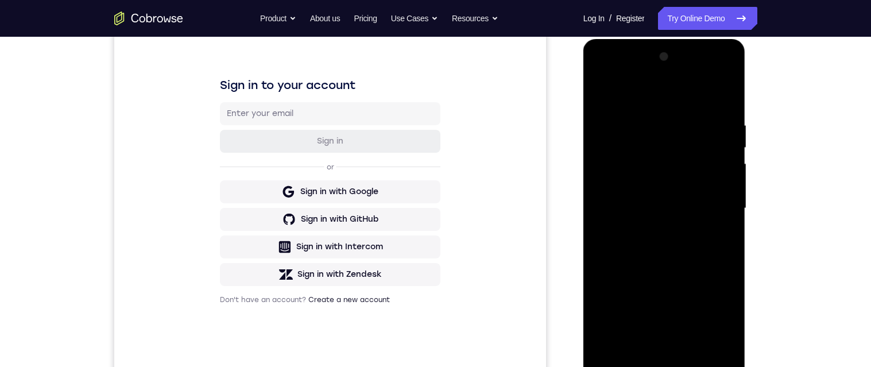
scroll to position [187, 0]
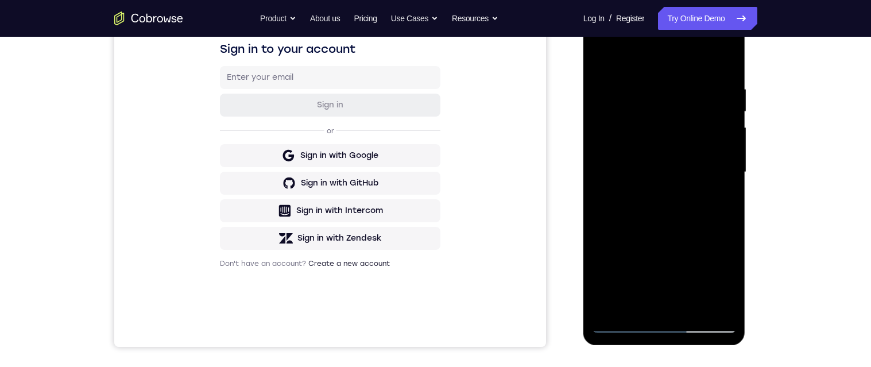
click at [712, 229] on div at bounding box center [664, 171] width 145 height 321
click at [695, 309] on div at bounding box center [664, 171] width 145 height 321
click at [688, 214] on div at bounding box center [664, 171] width 145 height 321
click at [725, 199] on div at bounding box center [664, 171] width 145 height 321
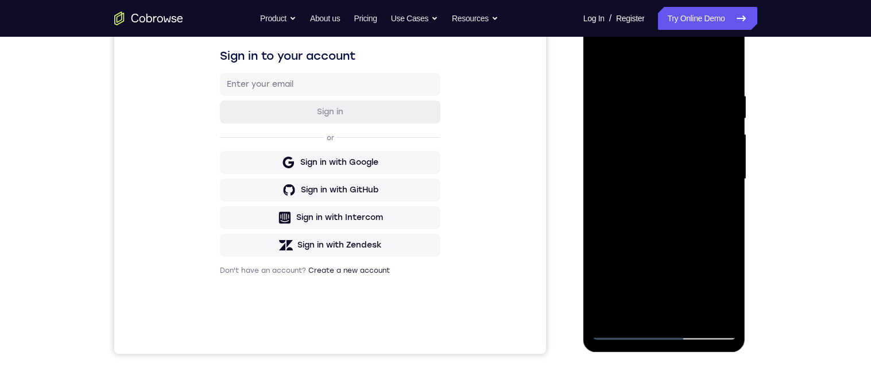
scroll to position [177, 0]
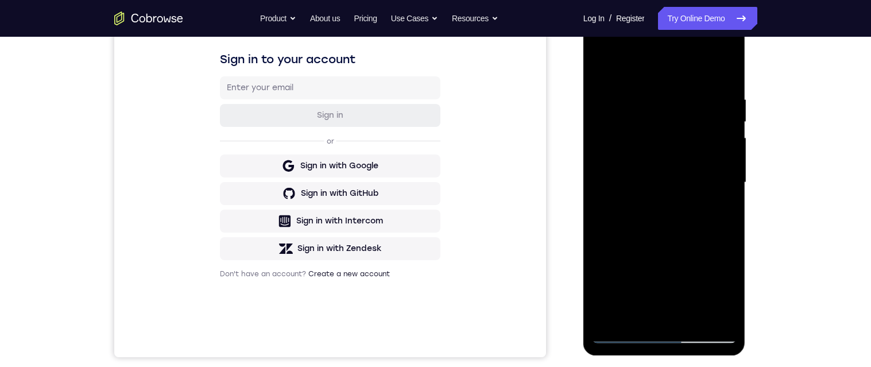
click at [701, 153] on div at bounding box center [664, 182] width 145 height 321
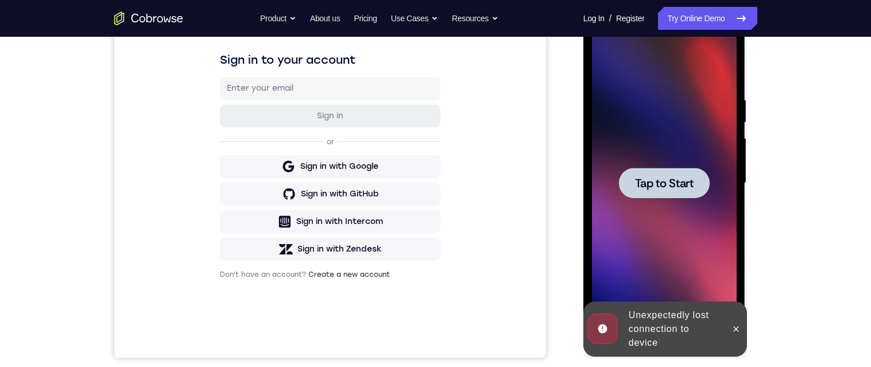
click at [739, 335] on button at bounding box center [736, 329] width 18 height 18
click at [690, 195] on div at bounding box center [664, 183] width 91 height 30
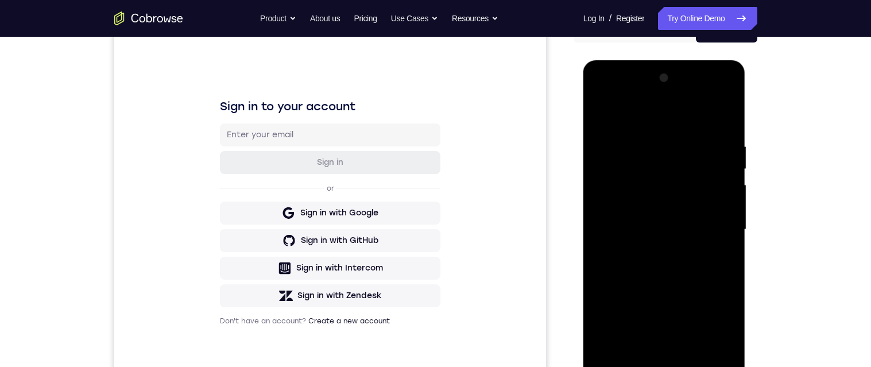
scroll to position [142, 0]
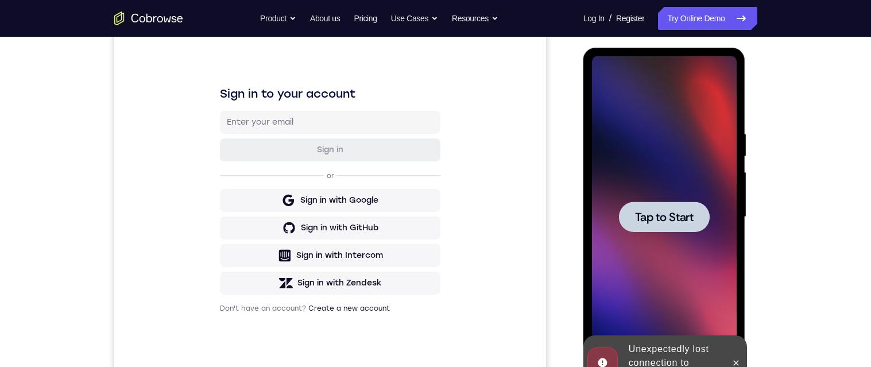
click at [689, 215] on span "Tap to Start" at bounding box center [664, 216] width 59 height 11
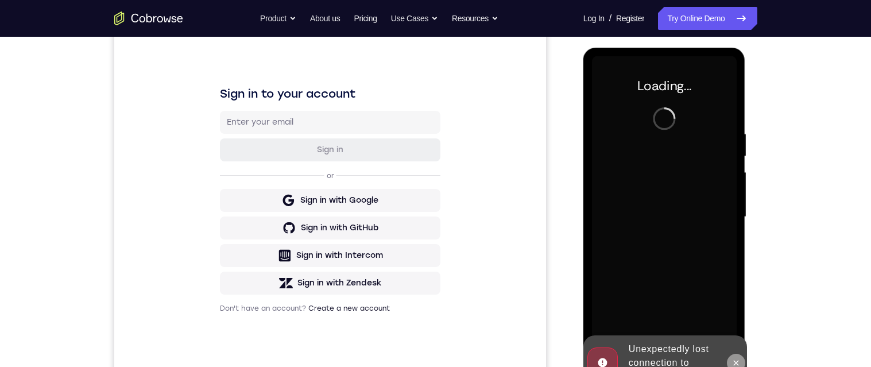
click at [736, 363] on icon at bounding box center [736, 362] width 5 height 5
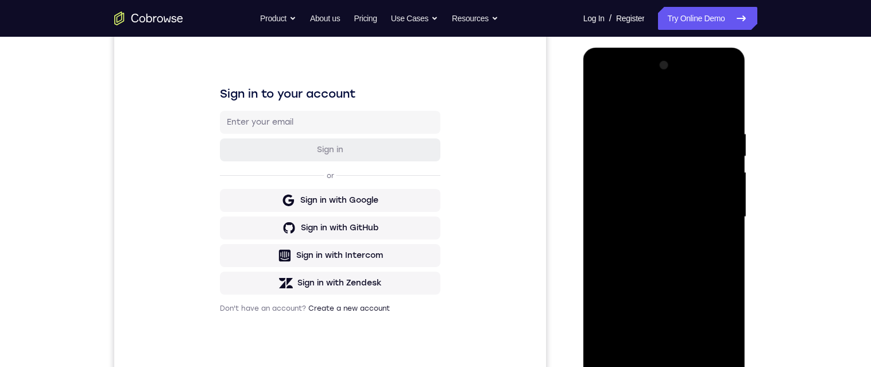
scroll to position [360, 0]
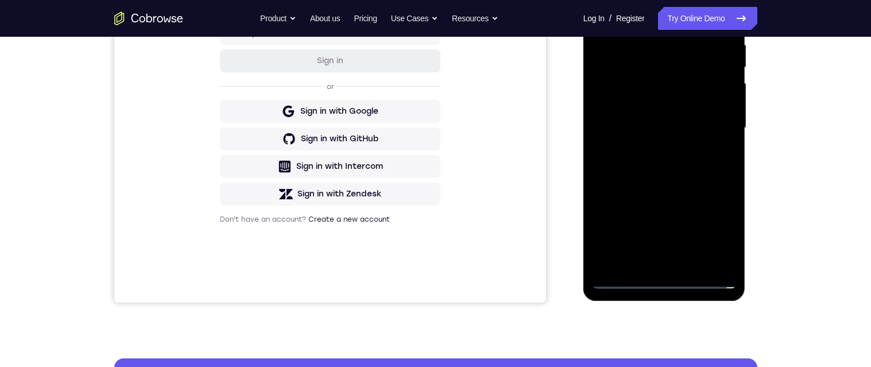
click at [721, 231] on div at bounding box center [664, 127] width 145 height 321
click at [649, 16] on div at bounding box center [664, 127] width 145 height 321
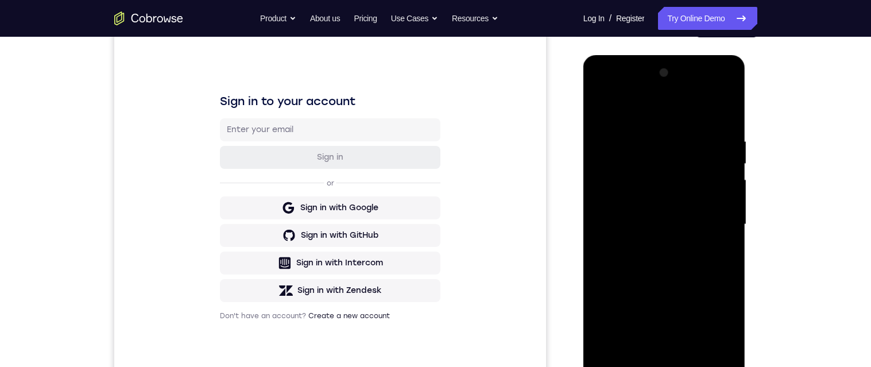
click at [709, 222] on div at bounding box center [664, 224] width 145 height 321
click at [651, 362] on div at bounding box center [664, 224] width 145 height 321
click at [689, 207] on div at bounding box center [664, 224] width 145 height 321
click at [701, 235] on div at bounding box center [664, 224] width 145 height 321
click at [708, 230] on div at bounding box center [664, 224] width 145 height 321
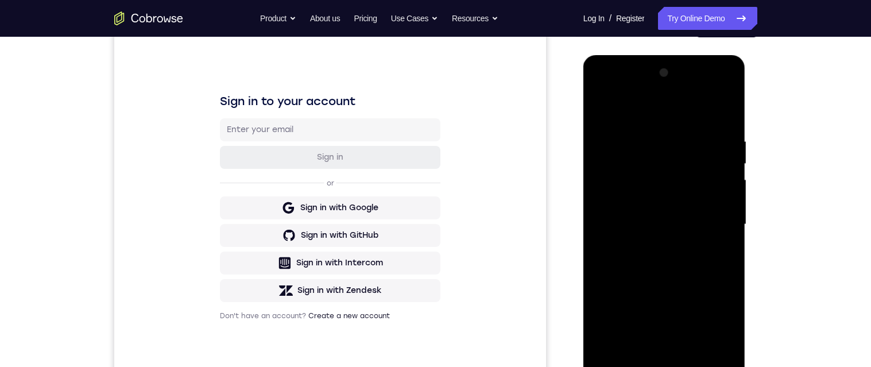
click at [661, 255] on div at bounding box center [664, 224] width 145 height 321
click at [643, 235] on div at bounding box center [664, 224] width 145 height 321
click at [651, 223] on div at bounding box center [664, 224] width 145 height 321
click at [673, 267] on div at bounding box center [664, 224] width 145 height 321
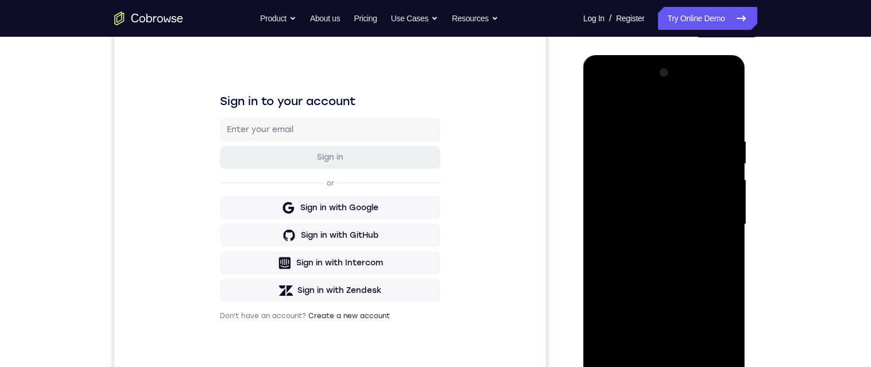
click at [693, 356] on div at bounding box center [664, 224] width 145 height 321
click at [661, 264] on div at bounding box center [664, 224] width 145 height 321
click at [713, 242] on div at bounding box center [664, 224] width 145 height 321
click at [668, 191] on div at bounding box center [664, 224] width 145 height 321
click at [604, 110] on div at bounding box center [664, 224] width 145 height 321
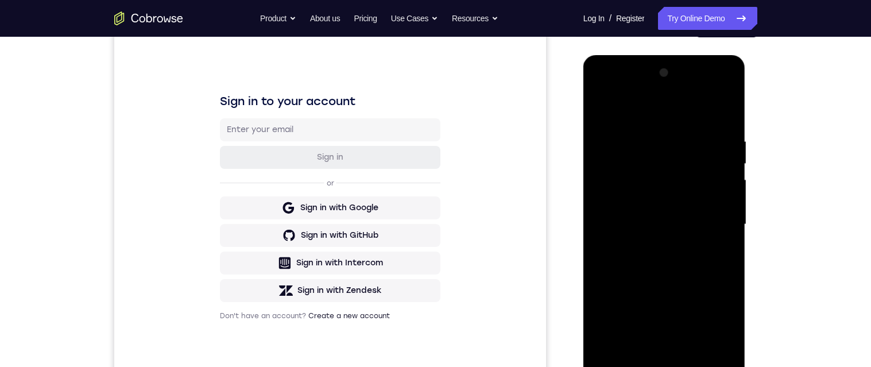
click at [604, 110] on div at bounding box center [664, 224] width 145 height 321
click at [638, 361] on div at bounding box center [664, 224] width 145 height 321
click at [683, 108] on div at bounding box center [664, 224] width 145 height 321
click at [631, 166] on div at bounding box center [664, 224] width 145 height 321
click at [606, 204] on div at bounding box center [664, 224] width 145 height 321
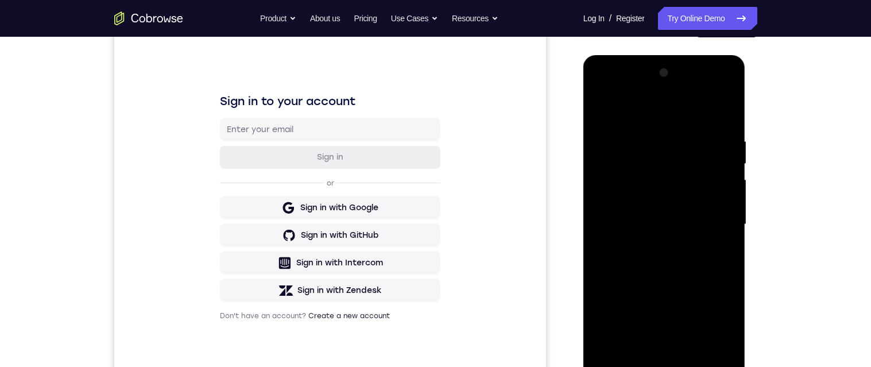
click at [722, 164] on div at bounding box center [664, 224] width 145 height 321
click at [726, 75] on div at bounding box center [664, 224] width 145 height 321
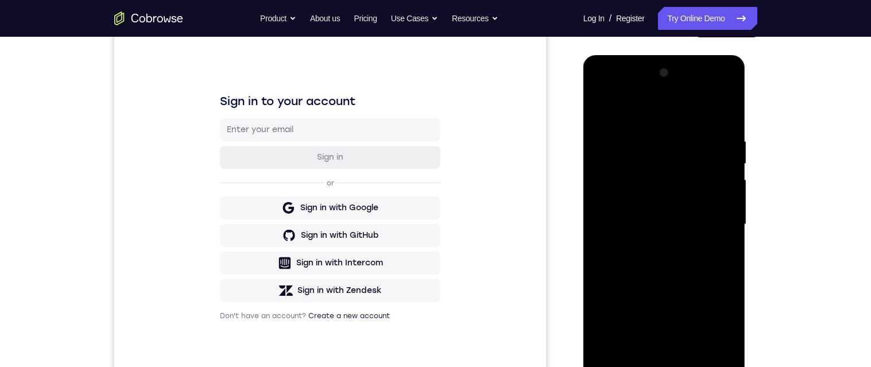
click at [726, 75] on div at bounding box center [664, 224] width 145 height 321
click at [603, 114] on div at bounding box center [664, 224] width 145 height 321
click at [645, 127] on div at bounding box center [664, 224] width 145 height 321
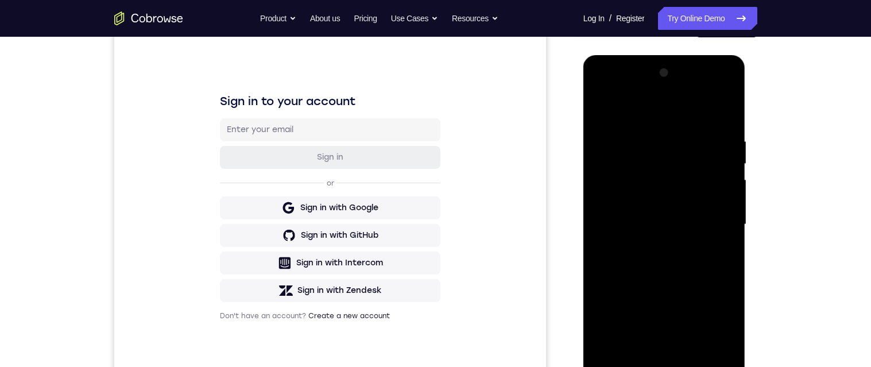
click at [665, 311] on div at bounding box center [664, 224] width 145 height 321
click at [602, 108] on div at bounding box center [664, 224] width 145 height 321
click at [650, 144] on div at bounding box center [664, 224] width 145 height 321
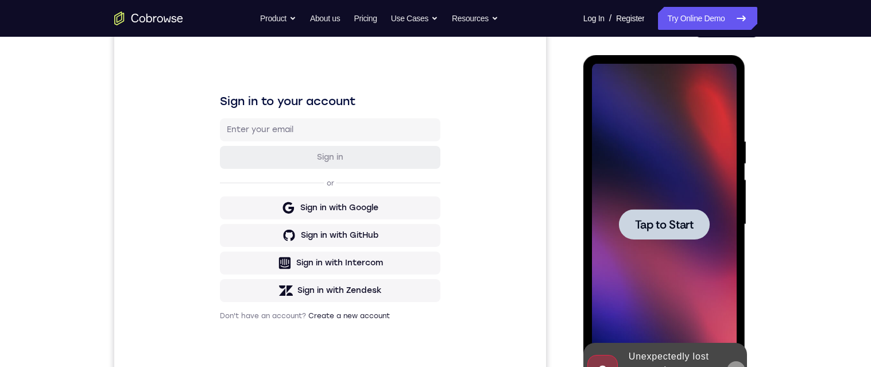
click at [734, 366] on icon at bounding box center [736, 369] width 5 height 5
click at [667, 203] on div at bounding box center [664, 224] width 145 height 321
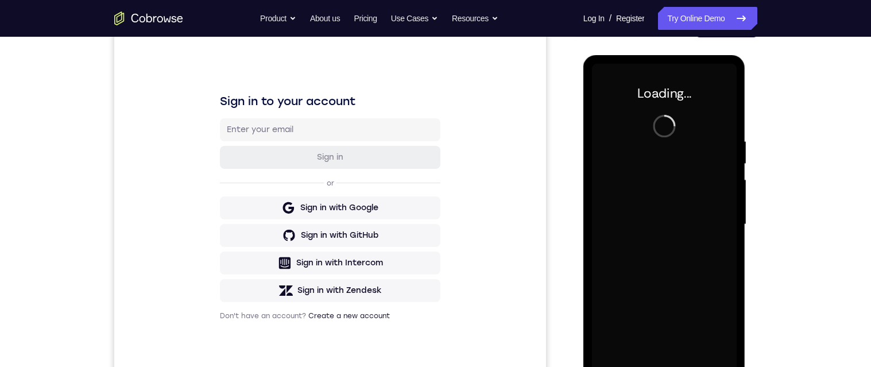
scroll to position [176, 0]
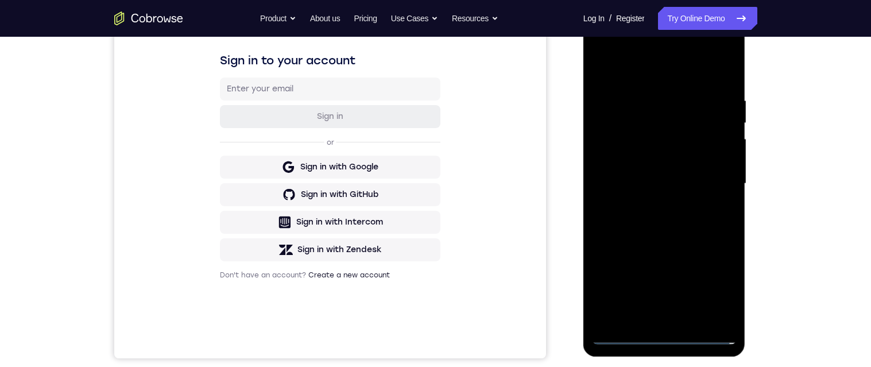
click at [664, 335] on div at bounding box center [664, 183] width 145 height 321
click at [715, 281] on div at bounding box center [664, 183] width 145 height 321
click at [665, 72] on div at bounding box center [664, 183] width 145 height 321
click at [715, 179] on div at bounding box center [664, 183] width 145 height 321
click at [652, 318] on div at bounding box center [664, 183] width 145 height 321
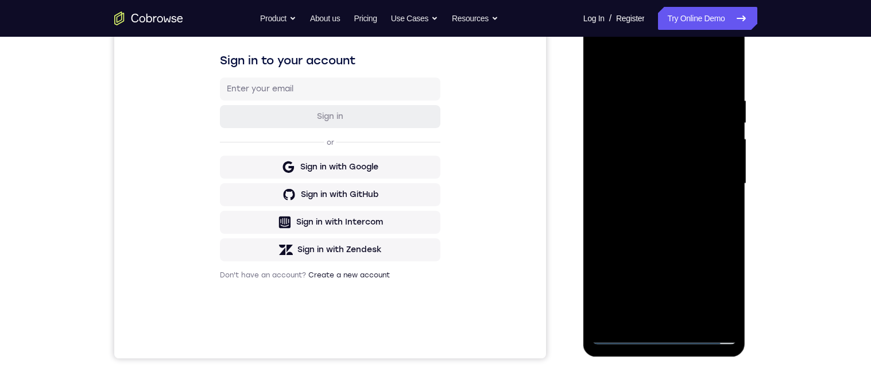
click at [676, 172] on div at bounding box center [664, 183] width 145 height 321
click at [675, 160] on div at bounding box center [664, 183] width 145 height 321
click at [693, 181] on div at bounding box center [664, 183] width 145 height 321
click at [687, 221] on div at bounding box center [664, 183] width 145 height 321
click at [677, 215] on div at bounding box center [664, 183] width 145 height 321
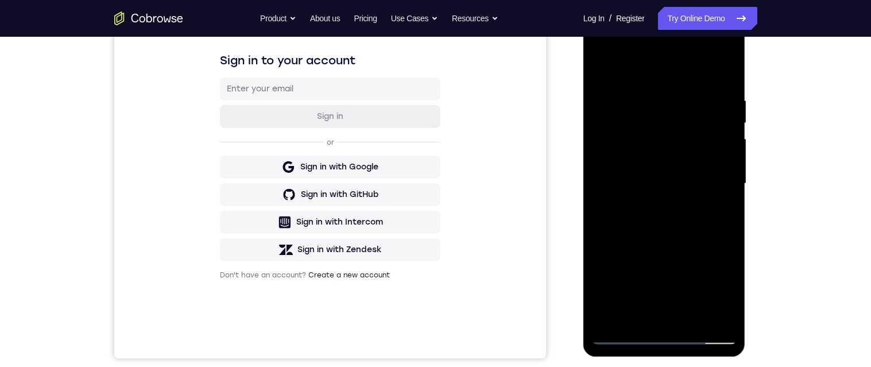
click at [637, 316] on div at bounding box center [664, 183] width 145 height 321
click at [679, 231] on div at bounding box center [664, 183] width 145 height 321
click at [639, 317] on div at bounding box center [664, 183] width 145 height 321
click at [635, 67] on div at bounding box center [664, 183] width 145 height 321
click at [646, 99] on div at bounding box center [664, 183] width 145 height 321
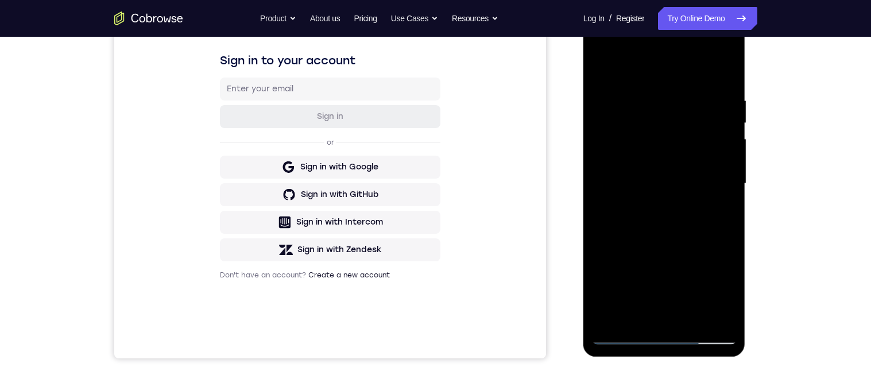
click at [621, 265] on div at bounding box center [664, 183] width 145 height 321
click at [730, 189] on div at bounding box center [664, 183] width 145 height 321
click at [730, 191] on div at bounding box center [664, 183] width 145 height 321
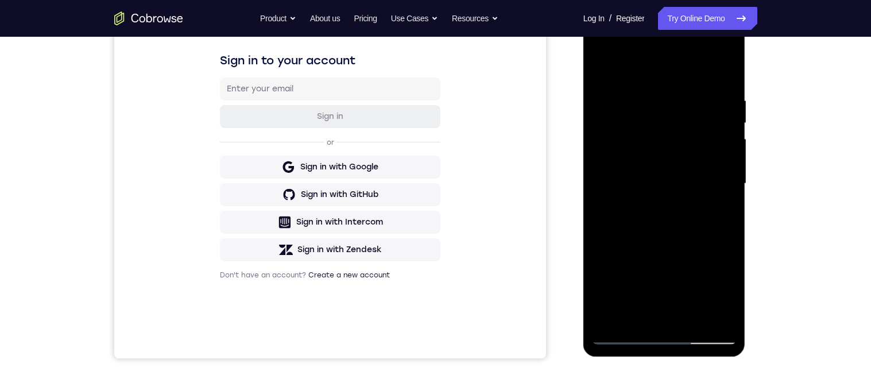
click at [730, 191] on div at bounding box center [664, 183] width 145 height 321
drag, startPoint x: 651, startPoint y: 269, endPoint x: 656, endPoint y: 242, distance: 27.5
click at [657, 234] on div at bounding box center [664, 183] width 145 height 321
click at [600, 263] on div at bounding box center [664, 183] width 145 height 321
click at [601, 67] on div at bounding box center [664, 183] width 145 height 321
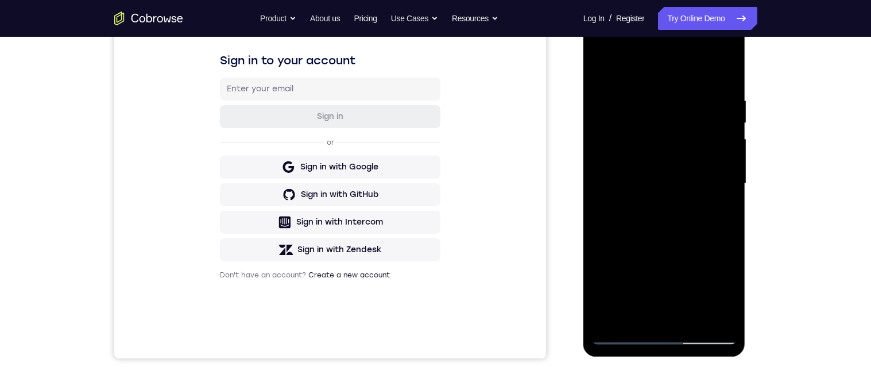
click at [715, 183] on div at bounding box center [664, 183] width 145 height 321
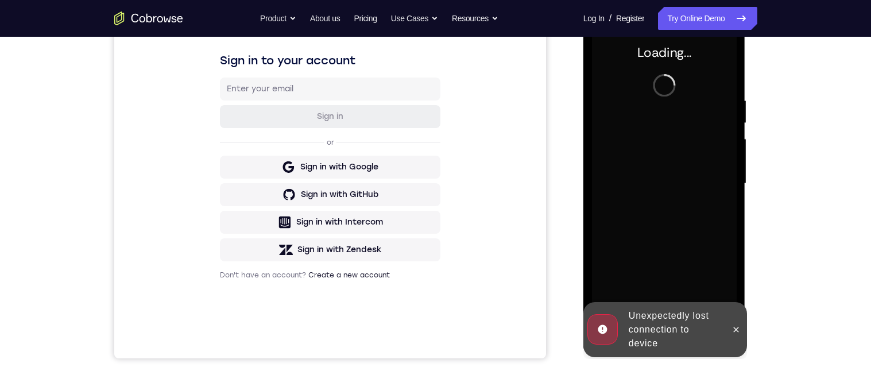
scroll to position [234, 0]
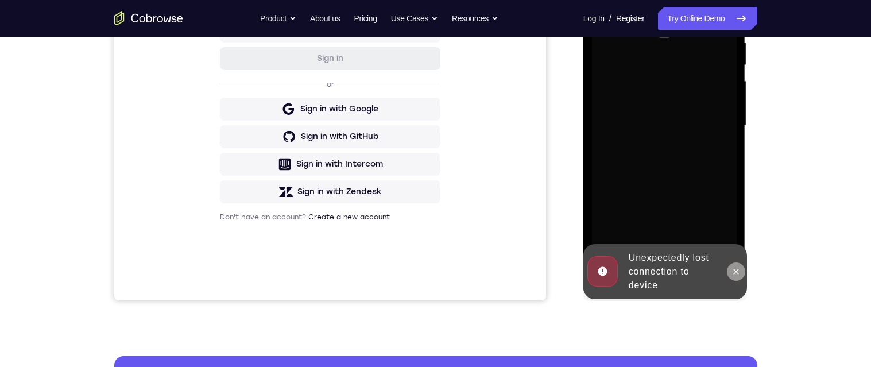
click at [738, 273] on icon at bounding box center [736, 271] width 5 height 5
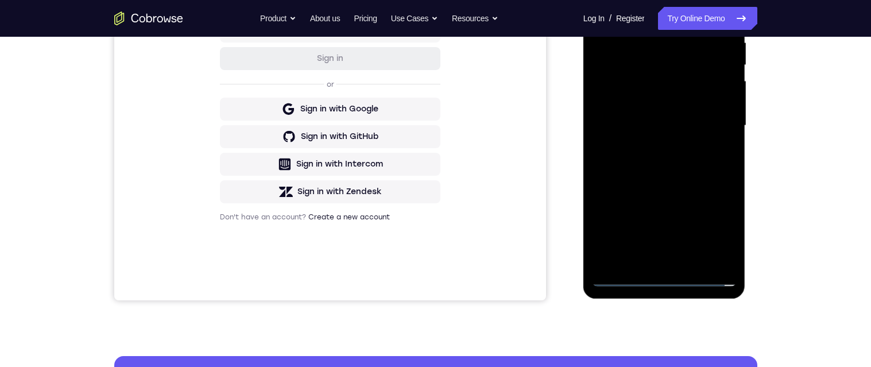
click at [661, 280] on div at bounding box center [664, 125] width 145 height 321
click at [715, 222] on div at bounding box center [664, 125] width 145 height 321
click at [662, 13] on div at bounding box center [664, 125] width 145 height 321
click at [713, 126] on div at bounding box center [664, 125] width 145 height 321
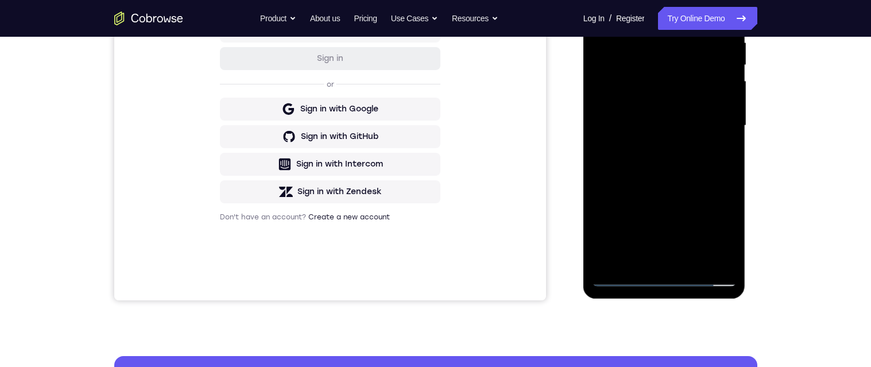
click at [713, 126] on div at bounding box center [664, 125] width 145 height 321
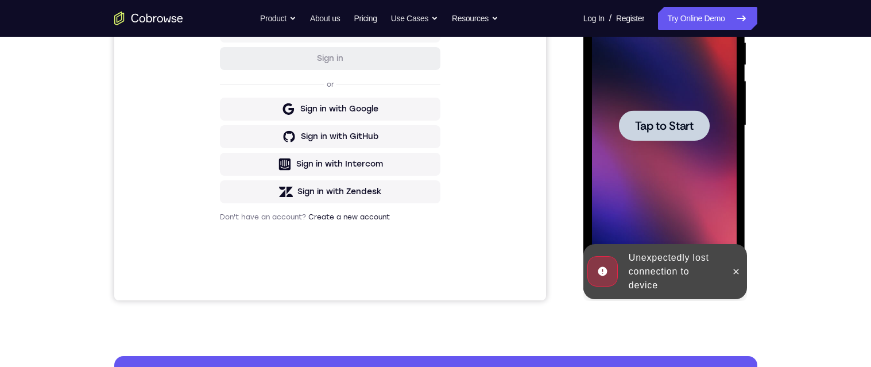
click at [692, 129] on span "Tap to Start" at bounding box center [664, 125] width 59 height 11
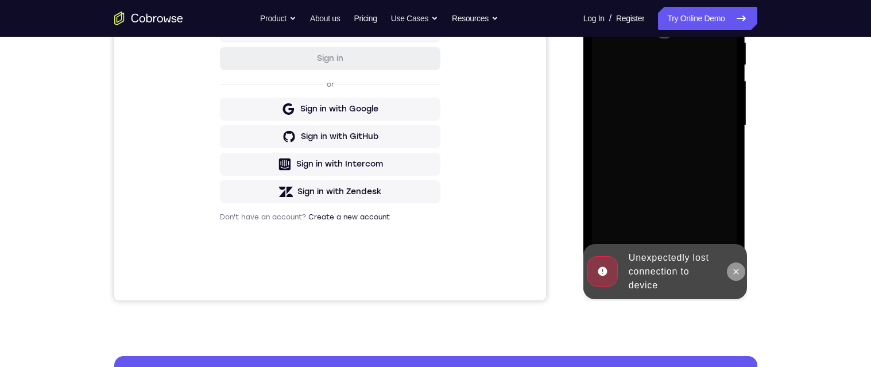
click at [735, 273] on icon at bounding box center [736, 271] width 5 height 5
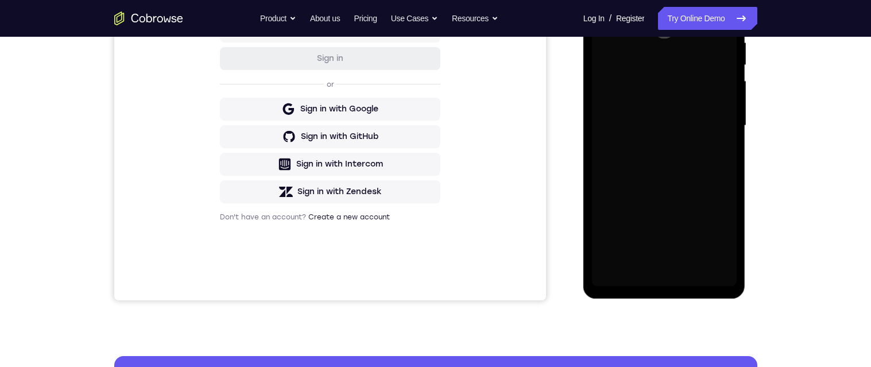
scroll to position [150, 0]
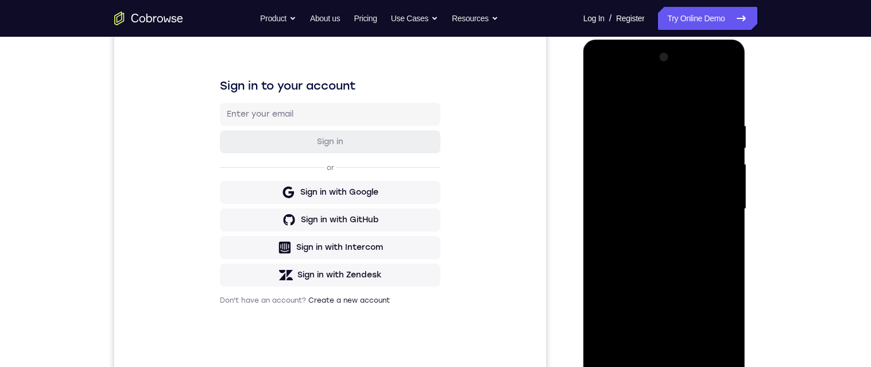
click at [561, 192] on div "Your Support Agent Your Customer Web iOS Android" at bounding box center [435, 172] width 643 height 424
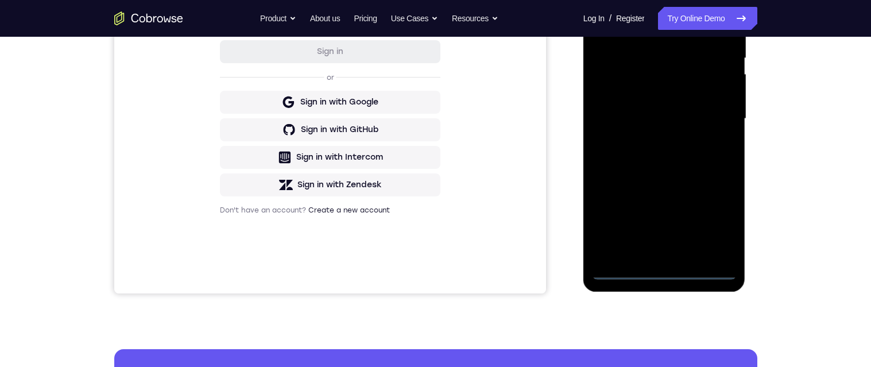
click at [662, 272] on div at bounding box center [664, 118] width 145 height 321
click at [714, 225] on div at bounding box center [664, 118] width 145 height 321
click at [641, 10] on div at bounding box center [664, 118] width 145 height 321
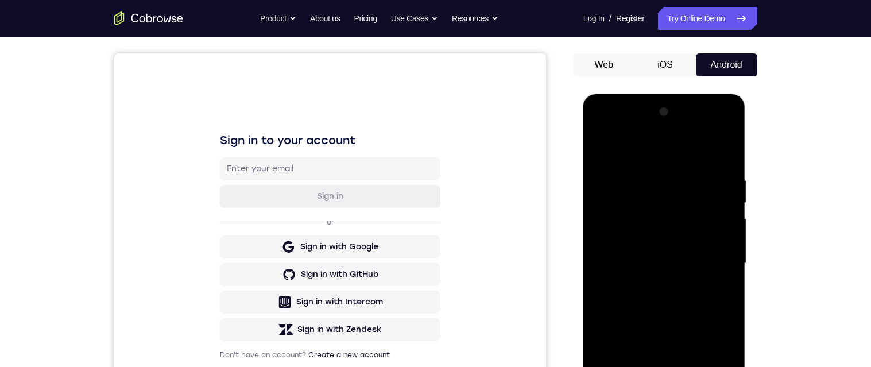
click at [712, 260] on div at bounding box center [664, 263] width 145 height 321
click at [653, 366] on div at bounding box center [664, 263] width 145 height 321
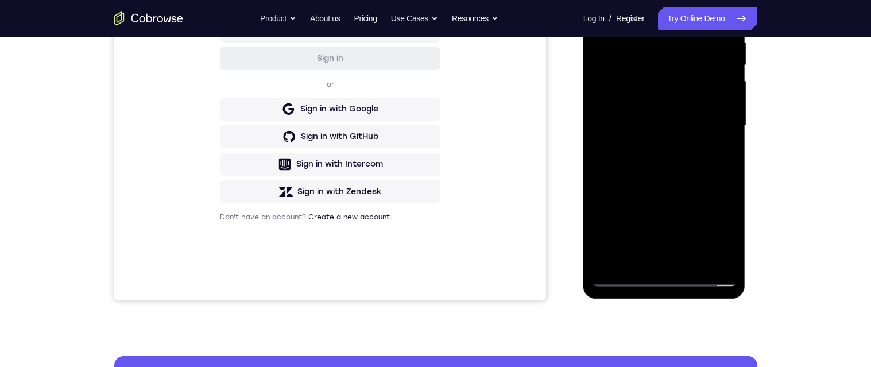
click at [679, 114] on div at bounding box center [664, 125] width 145 height 321
click at [649, 103] on div at bounding box center [664, 125] width 145 height 321
click at [696, 122] on div at bounding box center [664, 125] width 145 height 321
click at [681, 164] on div at bounding box center [664, 125] width 145 height 321
click at [667, 158] on div at bounding box center [664, 125] width 145 height 321
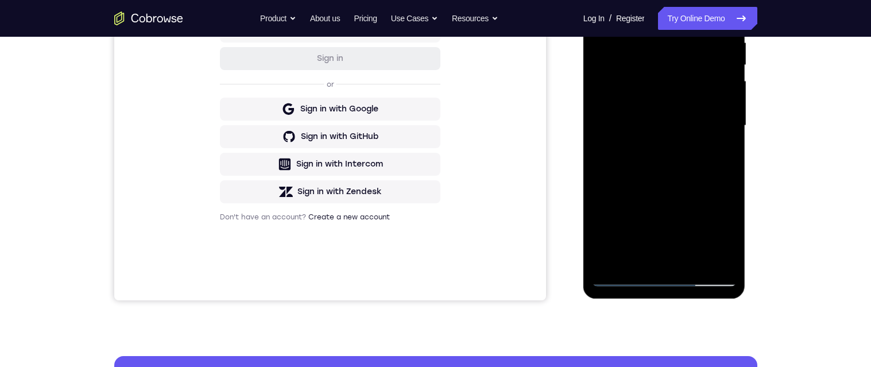
click at [670, 168] on div at bounding box center [664, 125] width 145 height 321
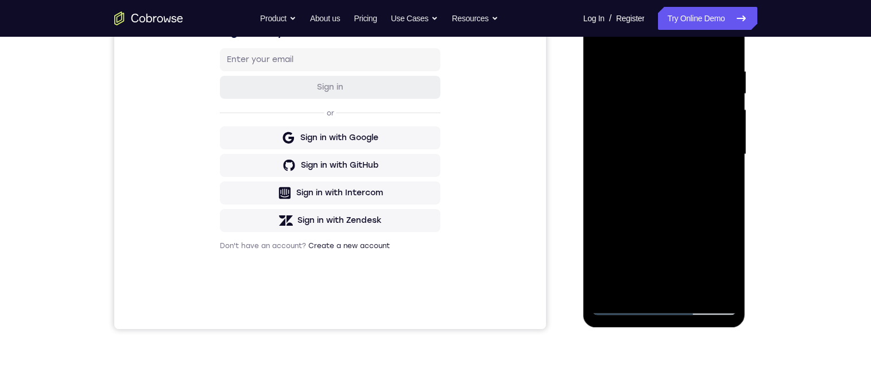
click at [719, 287] on div at bounding box center [664, 154] width 145 height 321
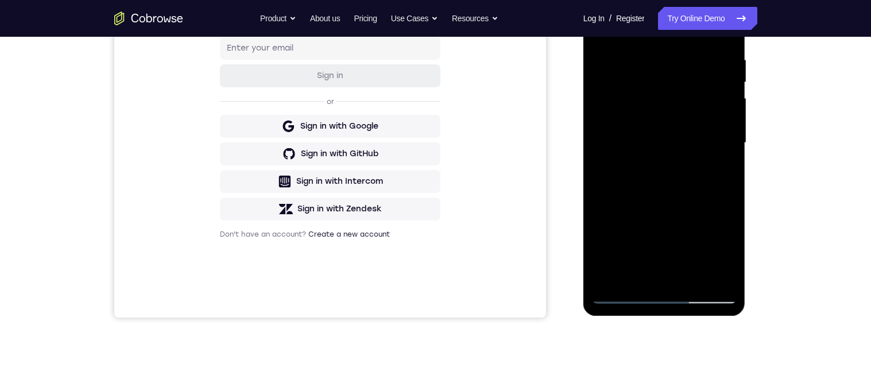
click at [611, 274] on div at bounding box center [664, 142] width 145 height 321
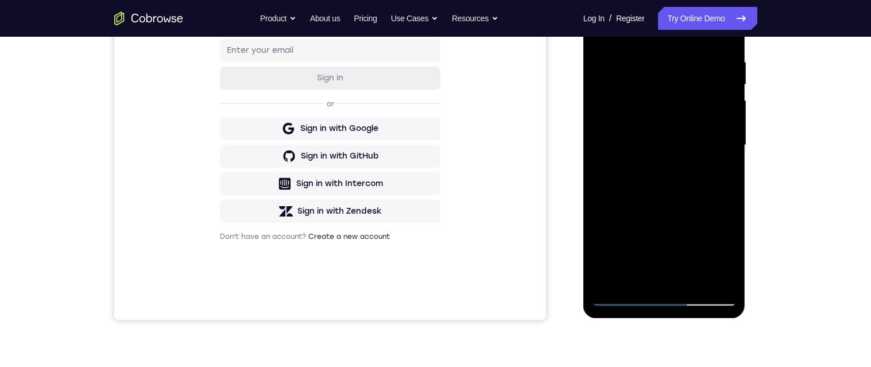
click at [640, 280] on div at bounding box center [664, 145] width 145 height 321
click at [637, 29] on div at bounding box center [664, 145] width 145 height 321
click at [648, 59] on div at bounding box center [664, 145] width 145 height 321
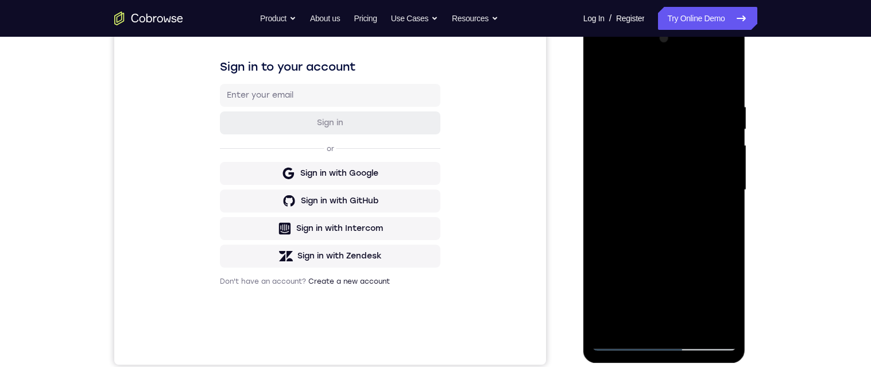
click at [667, 222] on div at bounding box center [664, 189] width 145 height 321
click at [722, 214] on div at bounding box center [664, 189] width 145 height 321
click at [719, 255] on div at bounding box center [664, 189] width 145 height 321
click at [713, 126] on div at bounding box center [664, 189] width 145 height 321
click at [718, 262] on div at bounding box center [664, 189] width 145 height 321
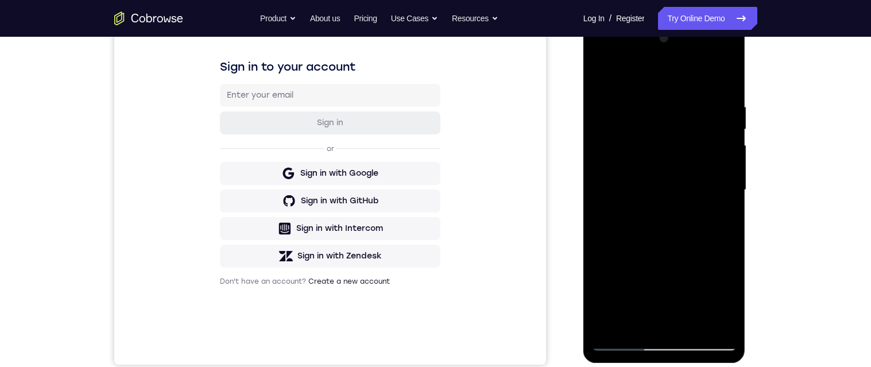
click at [718, 262] on div at bounding box center [664, 189] width 145 height 321
click at [627, 260] on div at bounding box center [664, 189] width 145 height 321
drag, startPoint x: 692, startPoint y: 126, endPoint x: 694, endPoint y: 98, distance: 27.6
click at [697, 97] on div at bounding box center [664, 189] width 145 height 321
click at [631, 126] on div at bounding box center [664, 189] width 145 height 321
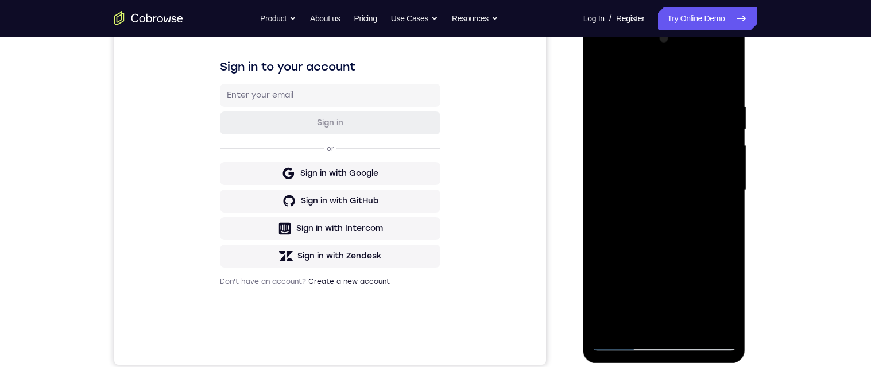
scroll to position [141, 0]
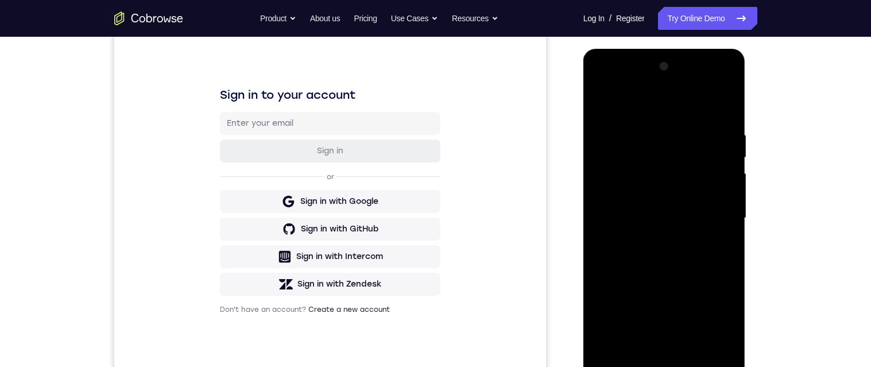
click at [728, 196] on div at bounding box center [664, 217] width 145 height 321
click at [728, 68] on div at bounding box center [664, 217] width 145 height 321
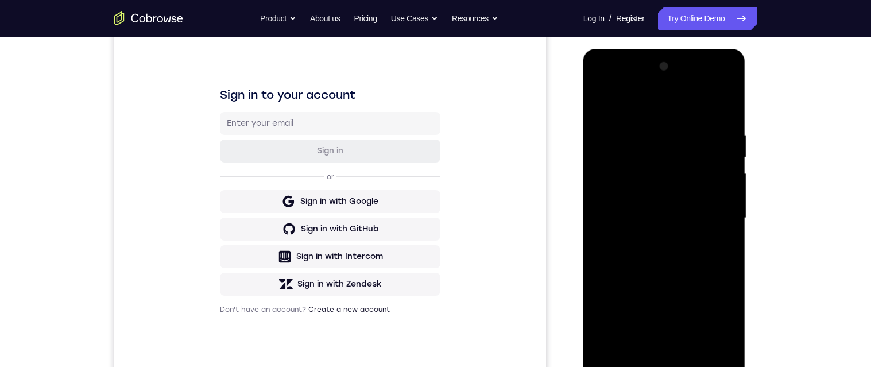
click at [728, 68] on div at bounding box center [664, 217] width 145 height 321
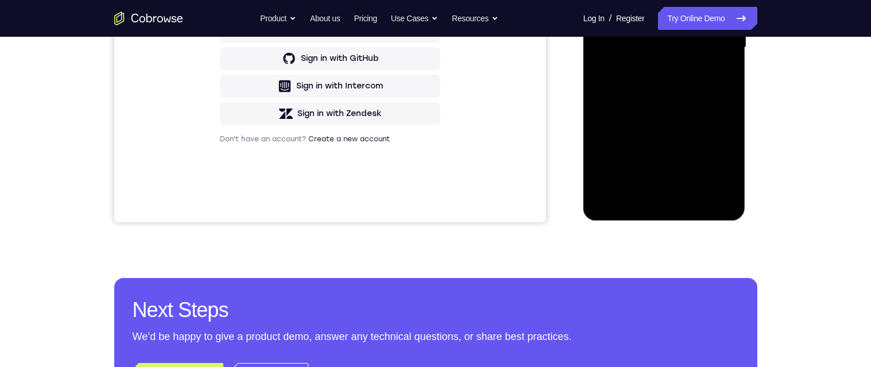
scroll to position [314, 0]
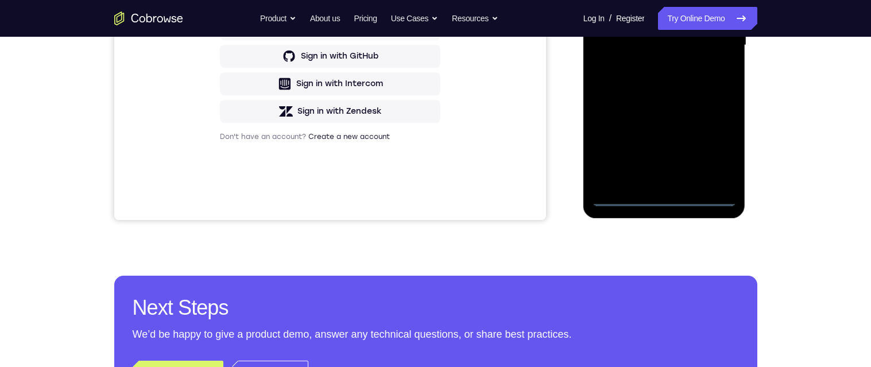
click at [664, 197] on div at bounding box center [664, 45] width 145 height 321
click at [716, 149] on div at bounding box center [664, 45] width 145 height 321
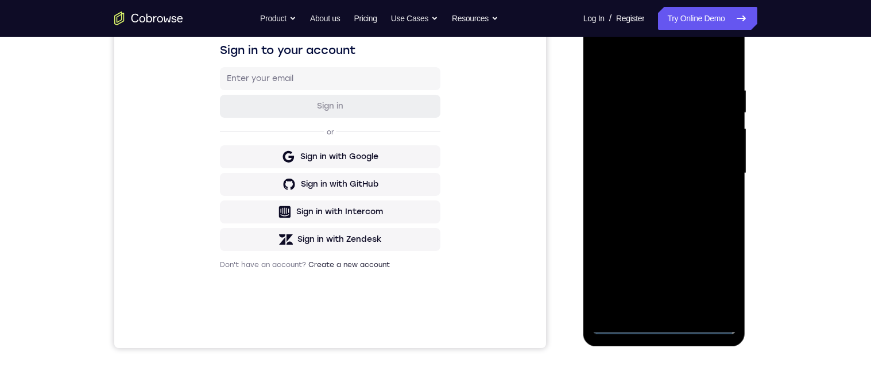
click at [670, 60] on div at bounding box center [664, 173] width 145 height 321
click at [715, 171] on div at bounding box center [664, 173] width 145 height 321
click at [652, 195] on div at bounding box center [664, 173] width 145 height 321
click at [687, 158] on div at bounding box center [664, 173] width 145 height 321
click at [672, 164] on div at bounding box center [664, 173] width 145 height 321
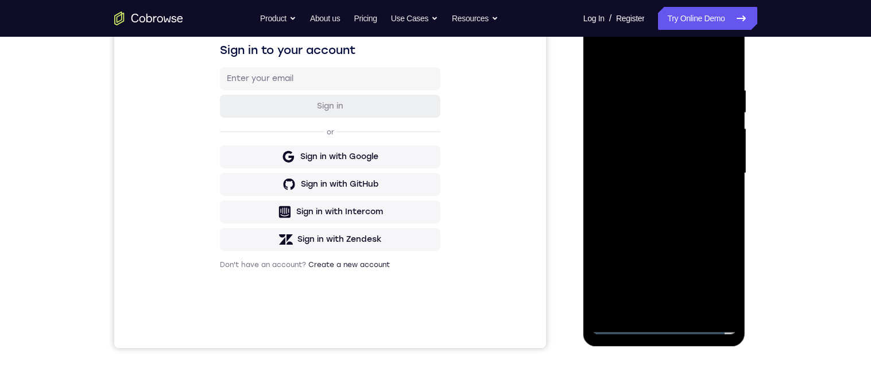
click at [672, 164] on div at bounding box center [664, 173] width 145 height 321
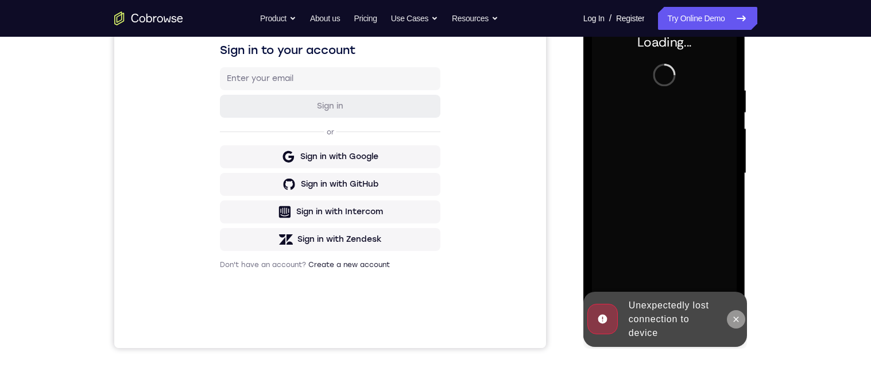
click at [736, 315] on icon at bounding box center [735, 319] width 9 height 9
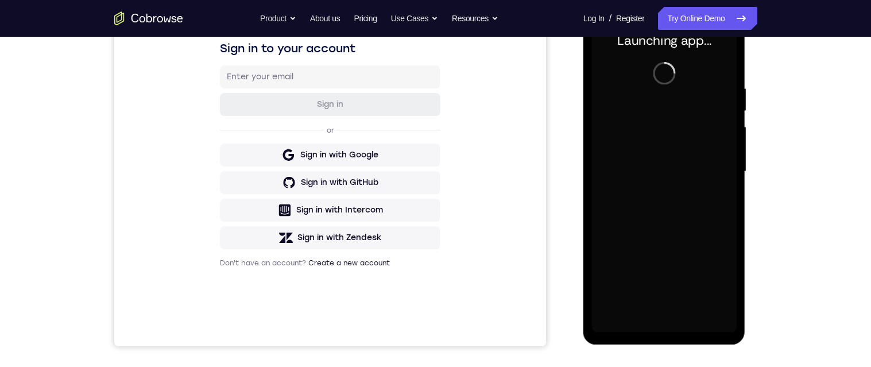
scroll to position [192, 0]
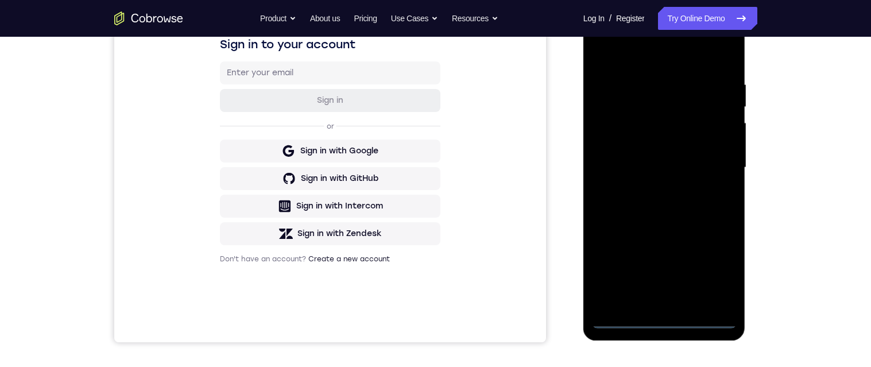
click at [761, 96] on div "Your Support Agent Your Customer Web iOS Android Next Steps We’d be happy to gi…" at bounding box center [435, 223] width 735 height 757
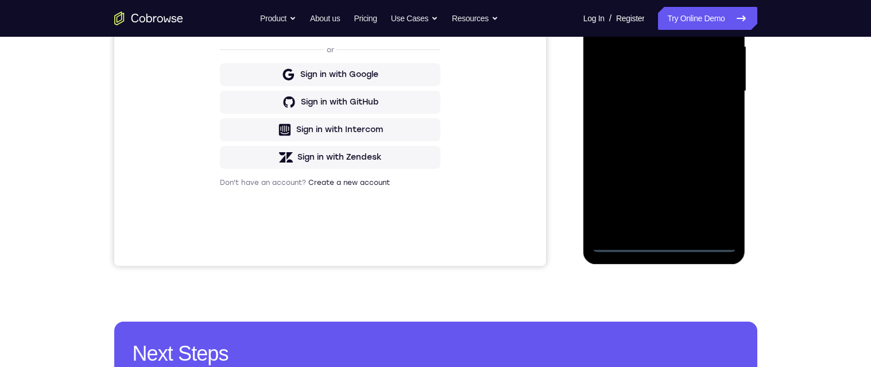
scroll to position [273, 0]
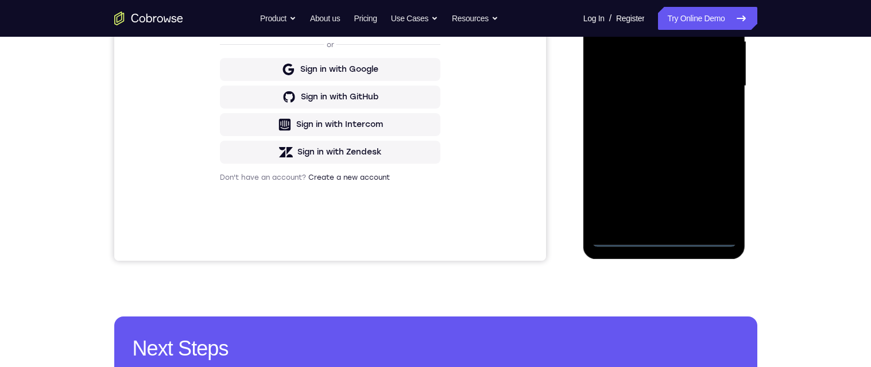
click at [666, 235] on div at bounding box center [664, 85] width 145 height 321
click at [713, 185] on div at bounding box center [664, 85] width 145 height 321
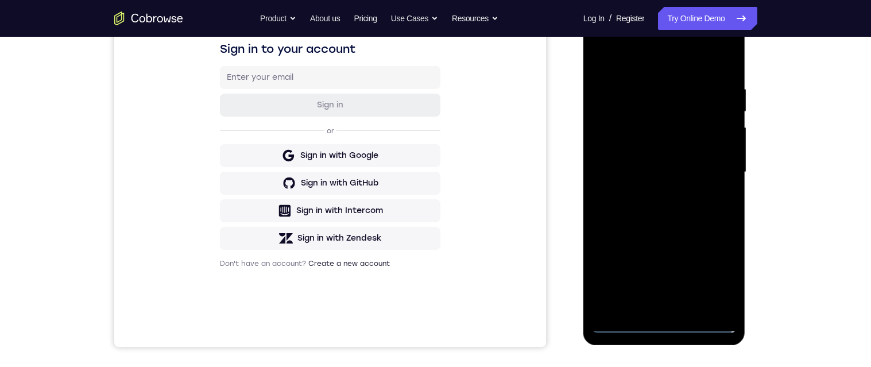
click at [668, 77] on div at bounding box center [664, 171] width 145 height 321
click at [662, 60] on div at bounding box center [664, 171] width 145 height 321
click at [714, 168] on div at bounding box center [664, 171] width 145 height 321
click at [651, 193] on div at bounding box center [664, 171] width 145 height 321
click at [668, 160] on div at bounding box center [664, 171] width 145 height 321
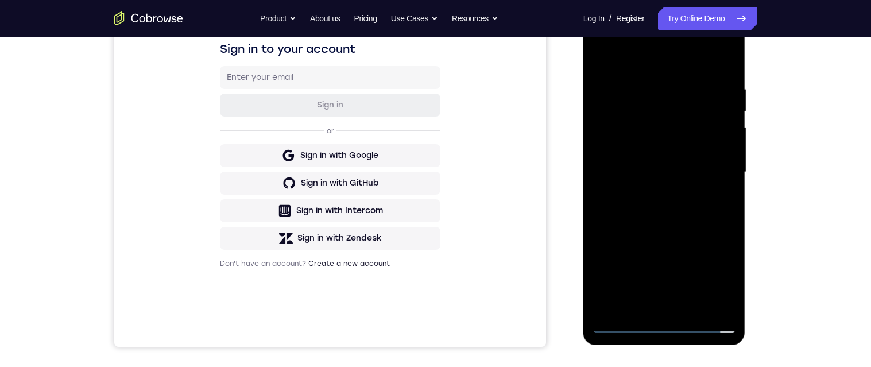
click at [666, 148] on div at bounding box center [664, 171] width 145 height 321
click at [677, 170] on div at bounding box center [664, 171] width 145 height 321
click at [676, 209] on div at bounding box center [664, 171] width 145 height 321
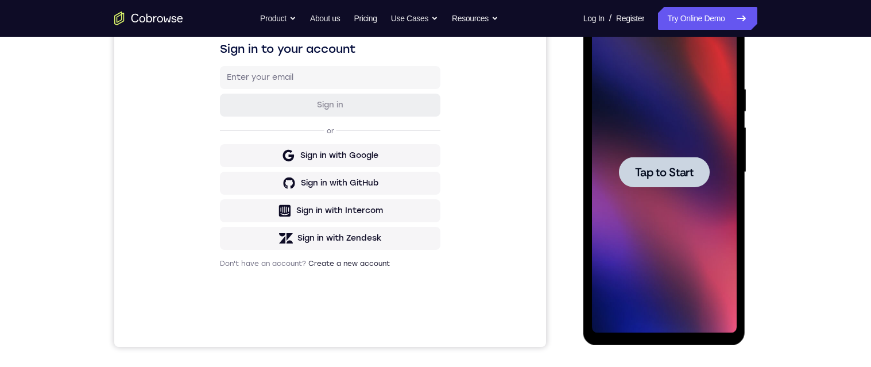
click at [657, 157] on div at bounding box center [664, 172] width 91 height 30
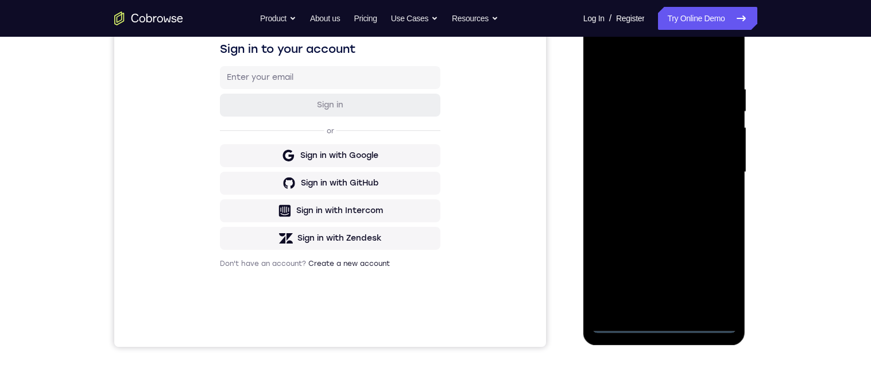
scroll to position [266, 0]
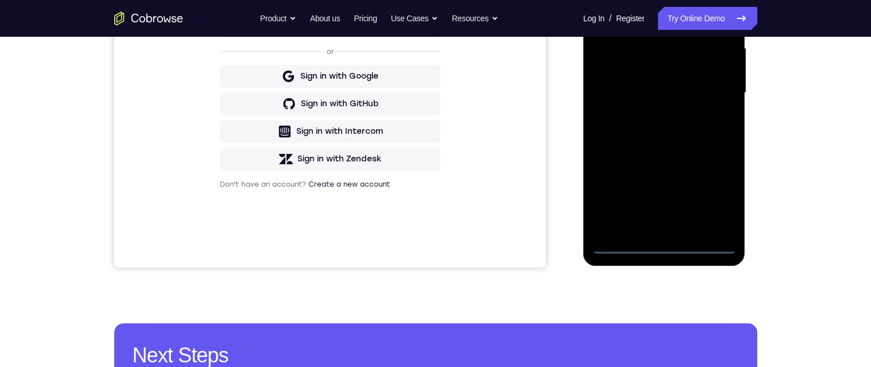
click at [666, 244] on div at bounding box center [664, 92] width 145 height 321
click at [718, 192] on div at bounding box center [664, 92] width 145 height 321
click at [670, 0] on div at bounding box center [664, 92] width 145 height 321
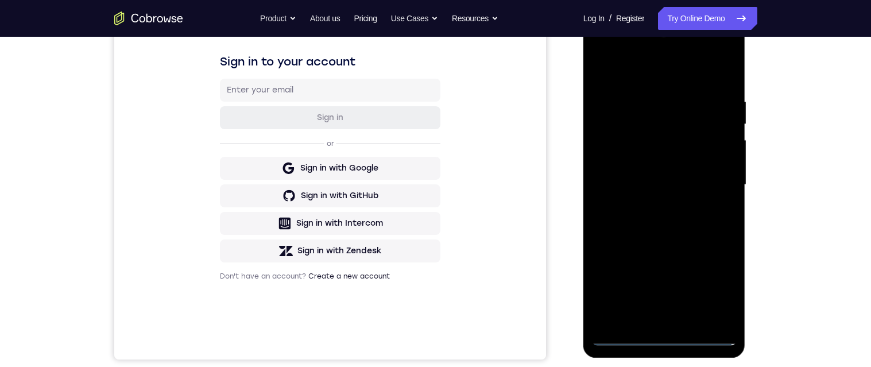
click at [712, 185] on div at bounding box center [664, 184] width 145 height 321
click at [654, 319] on div at bounding box center [664, 184] width 145 height 321
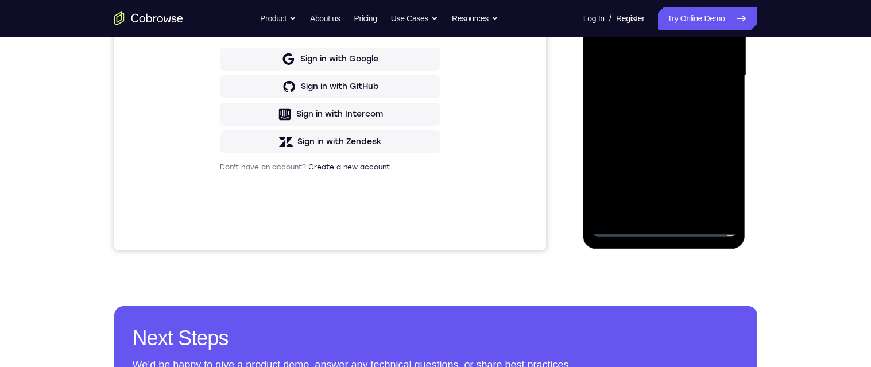
click at [648, 63] on div at bounding box center [664, 75] width 145 height 321
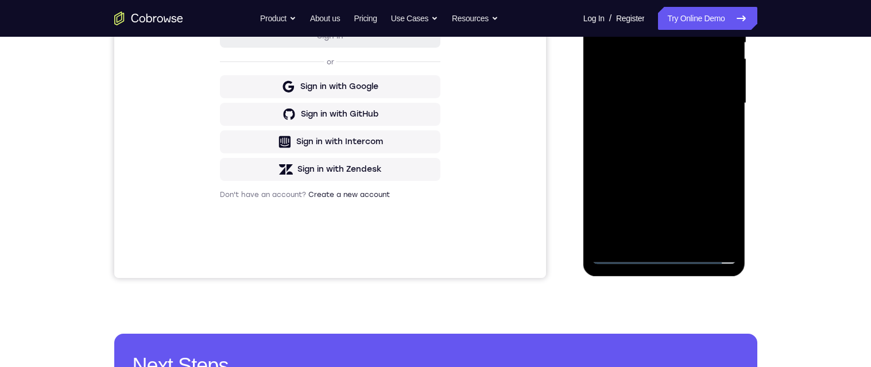
click at [648, 82] on div at bounding box center [664, 103] width 145 height 321
click at [659, 102] on div at bounding box center [664, 103] width 145 height 321
click at [672, 143] on div at bounding box center [664, 103] width 145 height 321
click at [687, 151] on div at bounding box center [664, 103] width 145 height 321
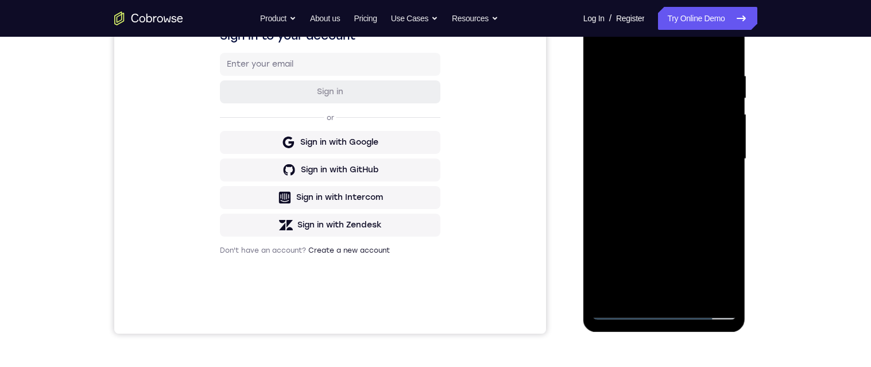
click at [693, 294] on div at bounding box center [664, 158] width 145 height 321
click at [696, 203] on div at bounding box center [664, 158] width 145 height 321
click at [718, 177] on div at bounding box center [664, 158] width 145 height 321
click at [677, 121] on div at bounding box center [664, 158] width 145 height 321
click at [718, 189] on div at bounding box center [664, 158] width 145 height 321
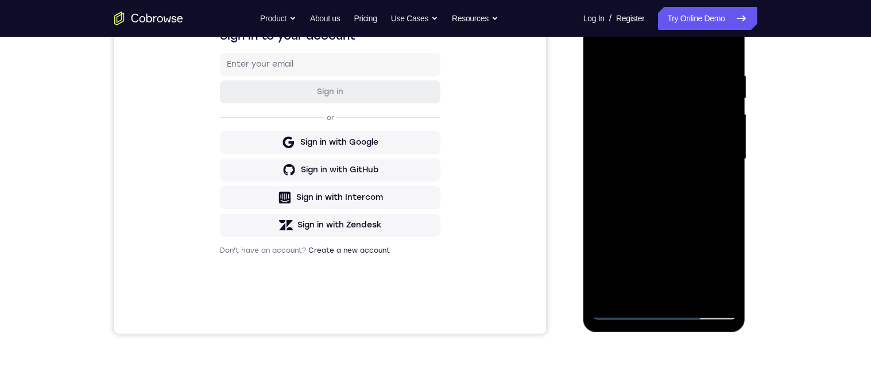
scroll to position [160, 0]
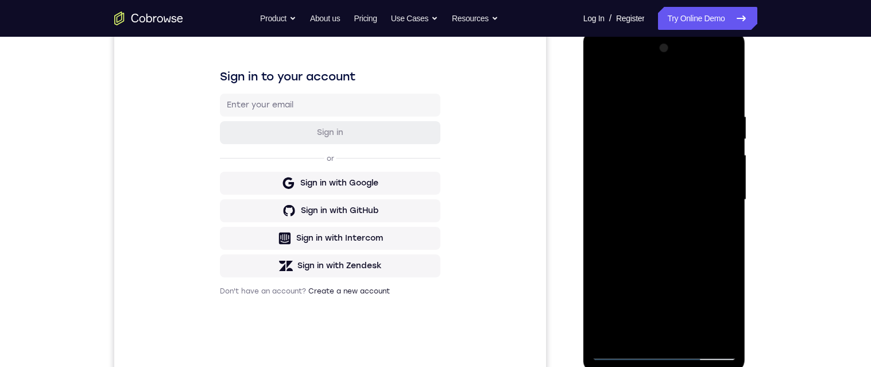
click at [597, 83] on div at bounding box center [664, 199] width 145 height 321
click at [602, 80] on div at bounding box center [664, 199] width 145 height 321
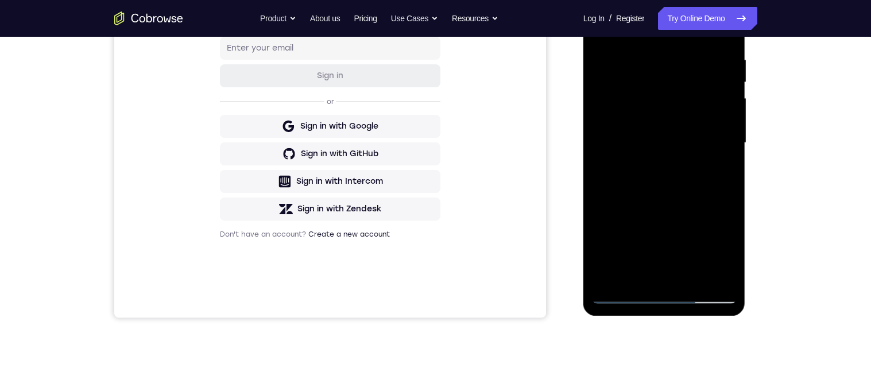
click at [638, 278] on div at bounding box center [664, 142] width 145 height 321
click at [615, 25] on div at bounding box center [664, 142] width 145 height 321
click at [642, 60] on div at bounding box center [664, 142] width 145 height 321
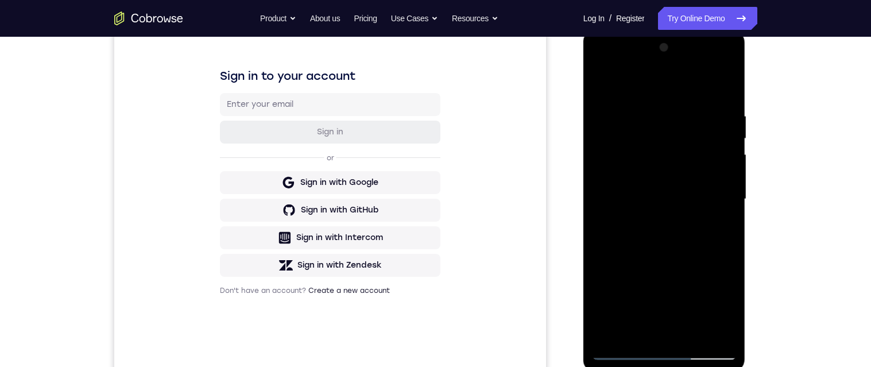
click at [668, 226] on div at bounding box center [664, 198] width 145 height 321
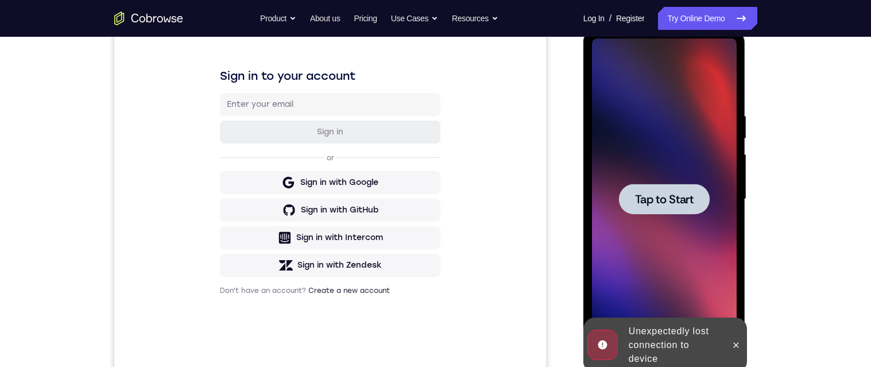
scroll to position [275, 0]
